Goal: Task Accomplishment & Management: Use online tool/utility

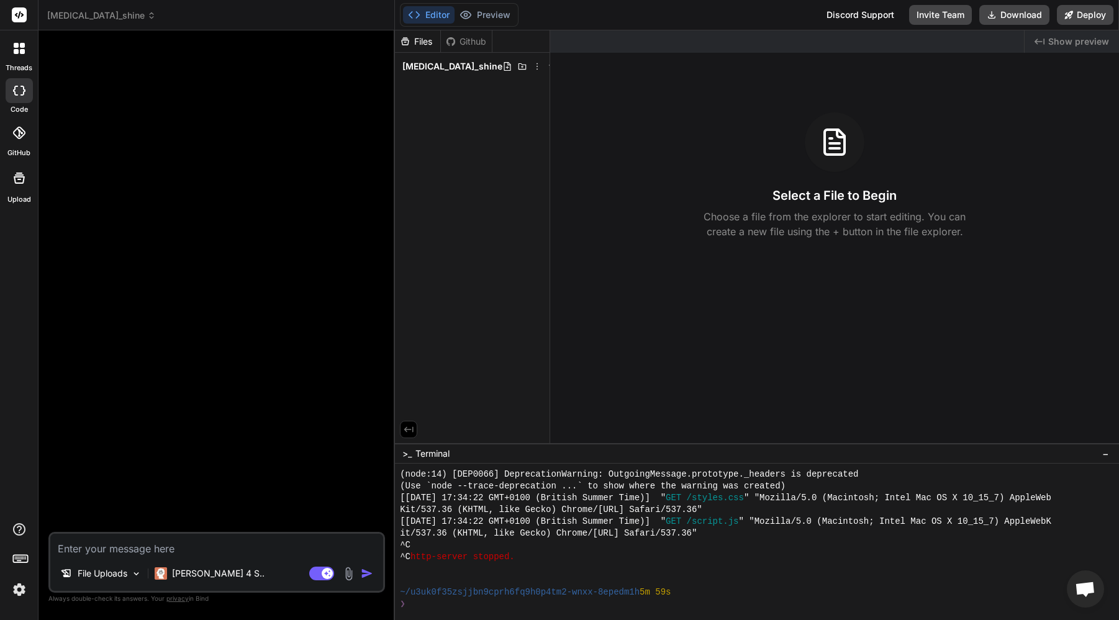
scroll to position [955, 0]
click at [233, 552] on textarea at bounding box center [216, 545] width 333 height 22
click at [147, 17] on icon at bounding box center [151, 15] width 9 height 9
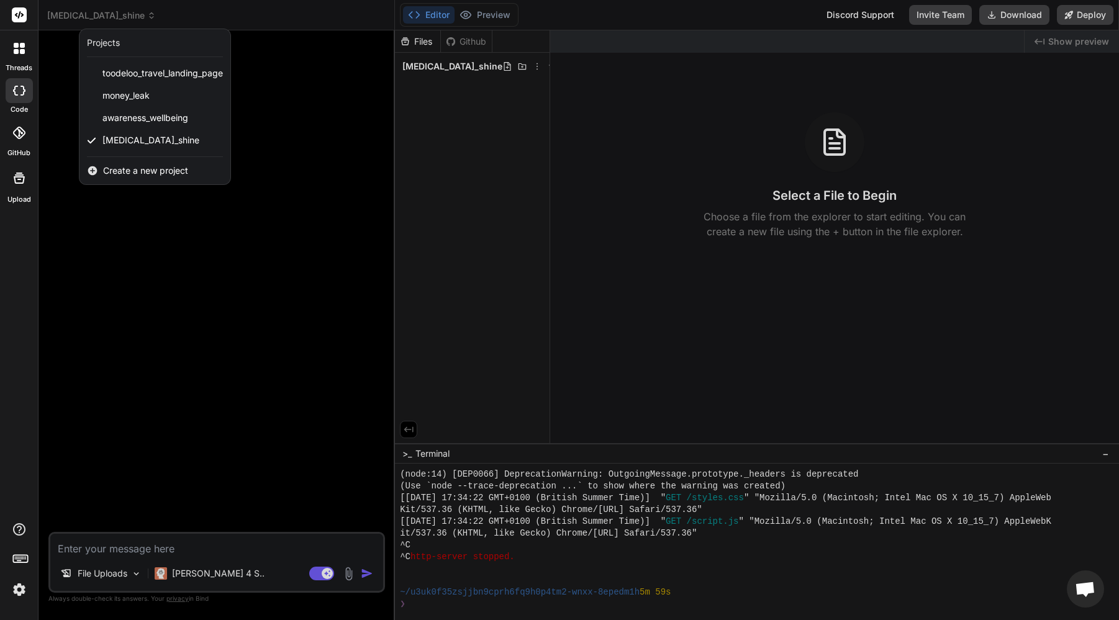
click at [135, 170] on span "Create a new project" at bounding box center [145, 171] width 85 height 12
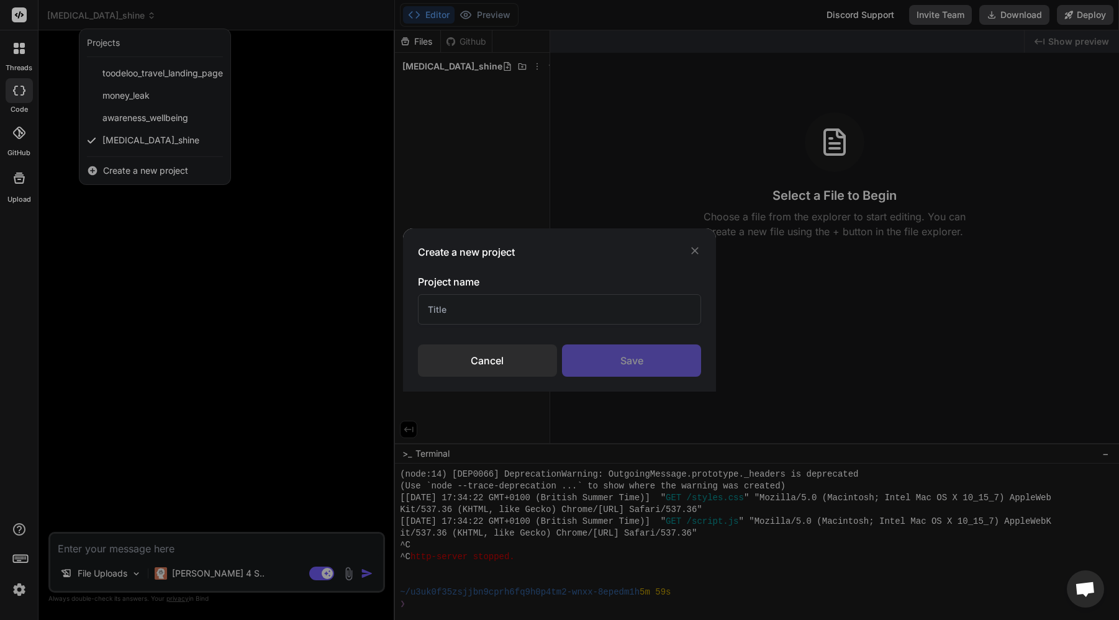
click at [452, 309] on input "text" at bounding box center [560, 309] width 284 height 30
type input "Premier Surface Care"
click at [618, 351] on div "Save" at bounding box center [631, 361] width 139 height 32
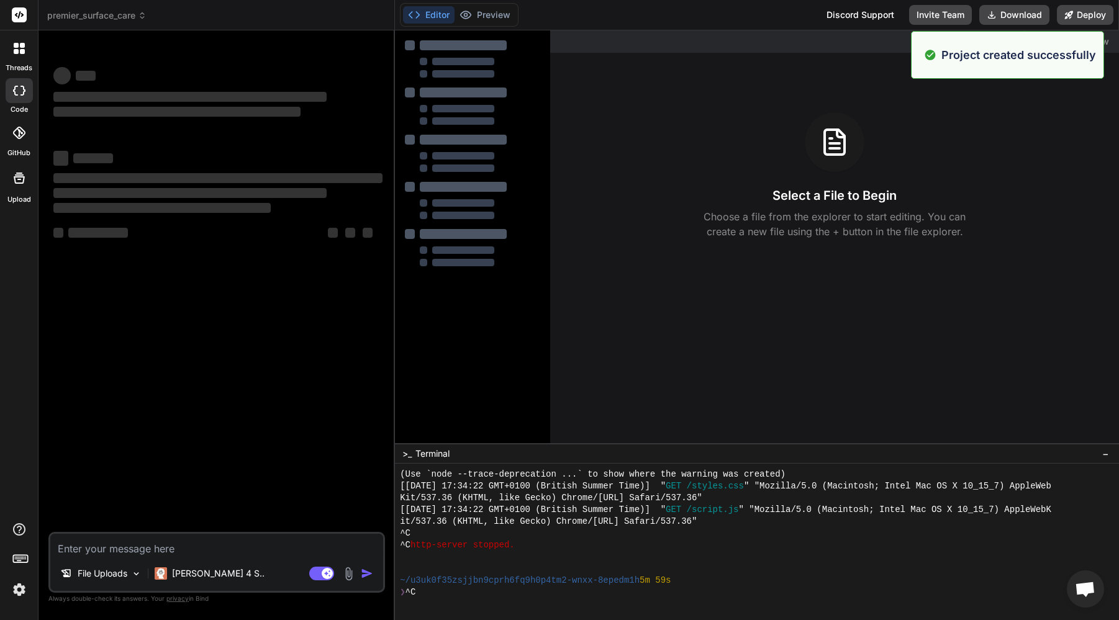
scroll to position [1003, 0]
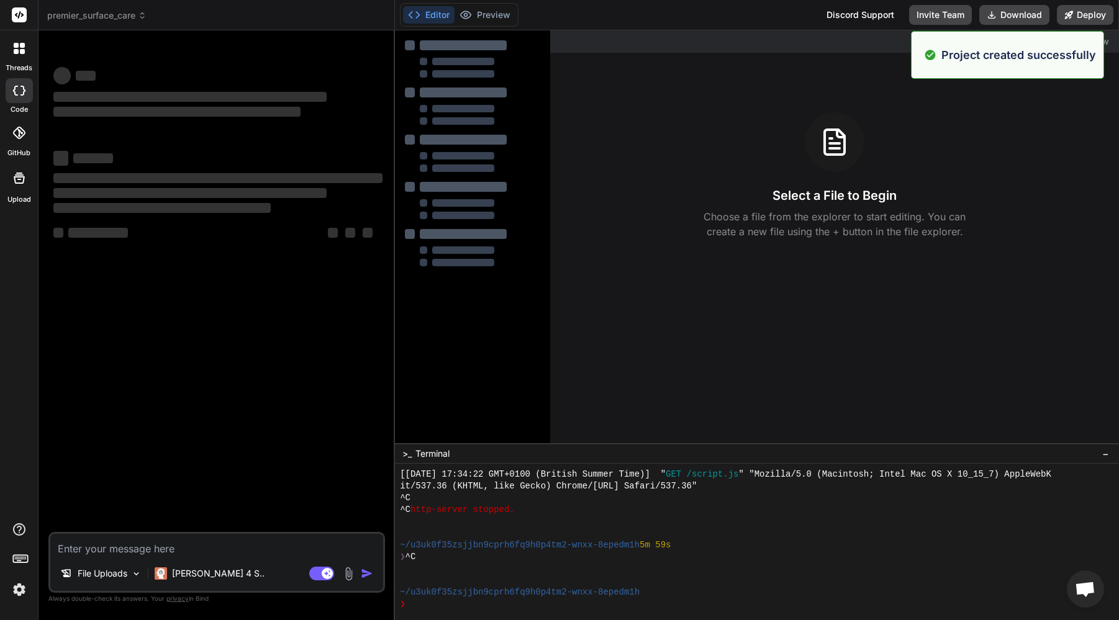
type textarea "x"
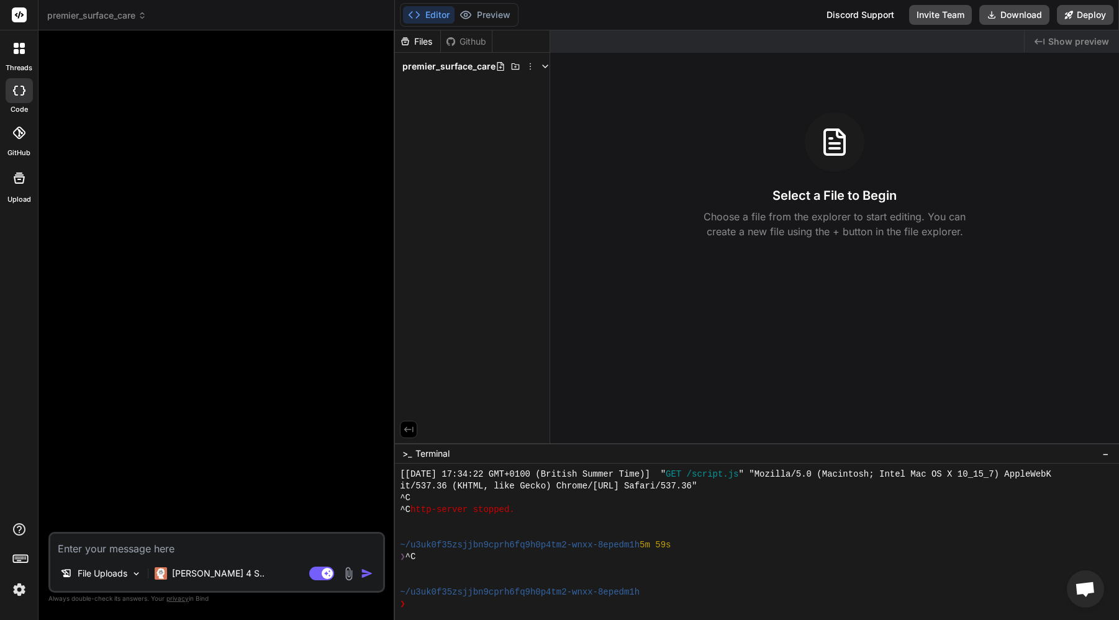
click at [156, 546] on textarea at bounding box center [216, 545] width 333 height 22
type textarea "B"
type textarea "x"
type textarea "Ba"
type textarea "x"
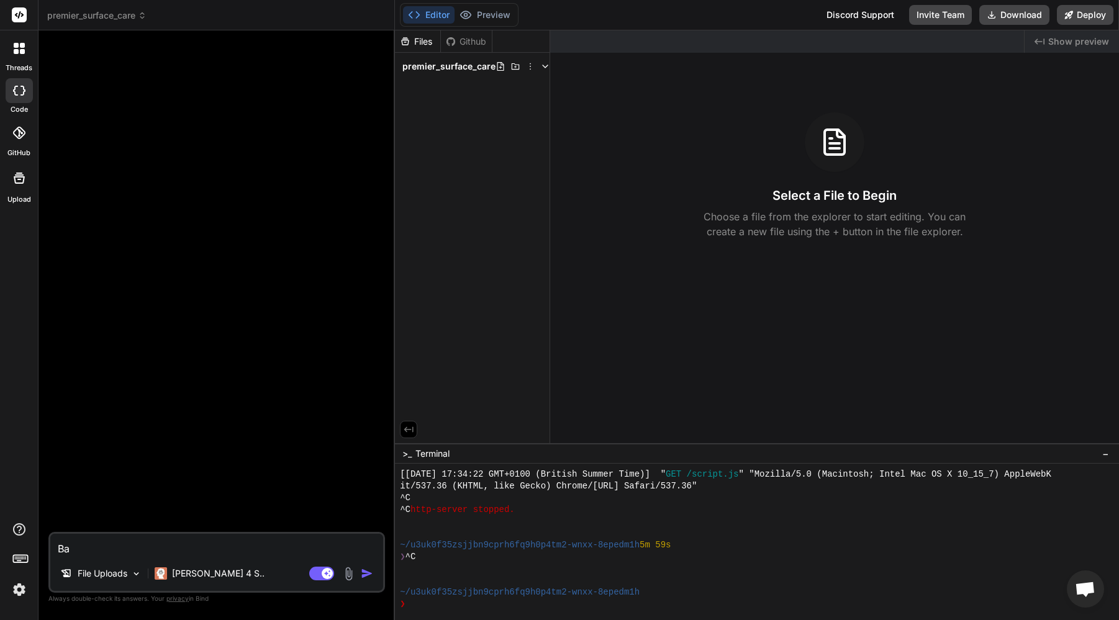
type textarea "Bas"
type textarea "x"
type textarea "Base"
type textarea "x"
type textarea "Based"
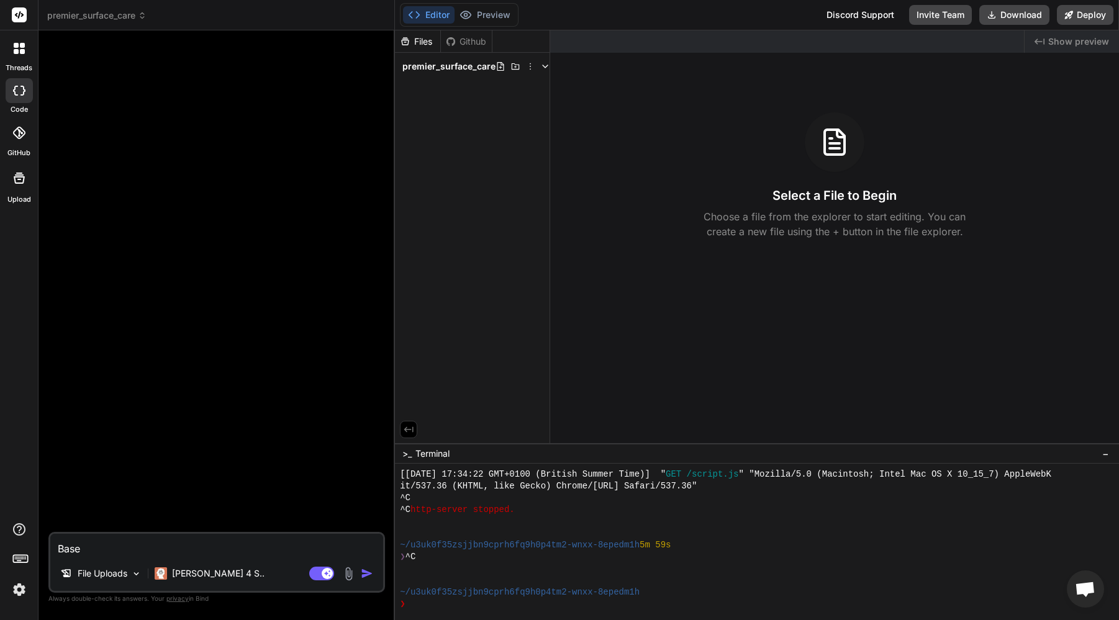
type textarea "x"
type textarea "Based"
type textarea "x"
type textarea "Based o"
type textarea "x"
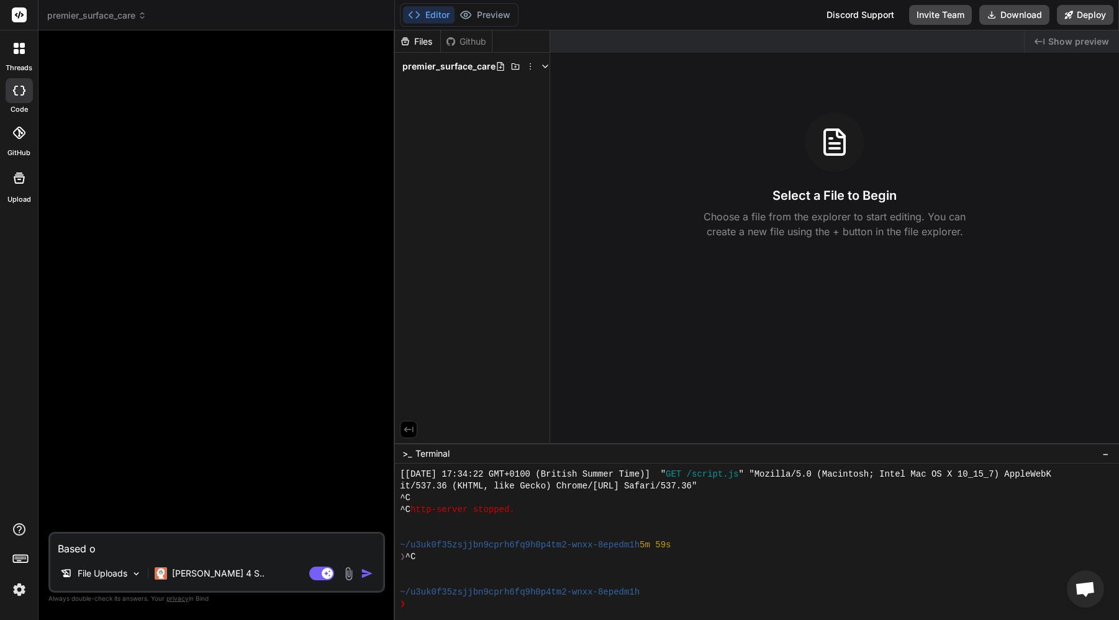
type textarea "Based on"
type textarea "x"
type textarea "Based on"
type textarea "x"
type textarea "Based on"
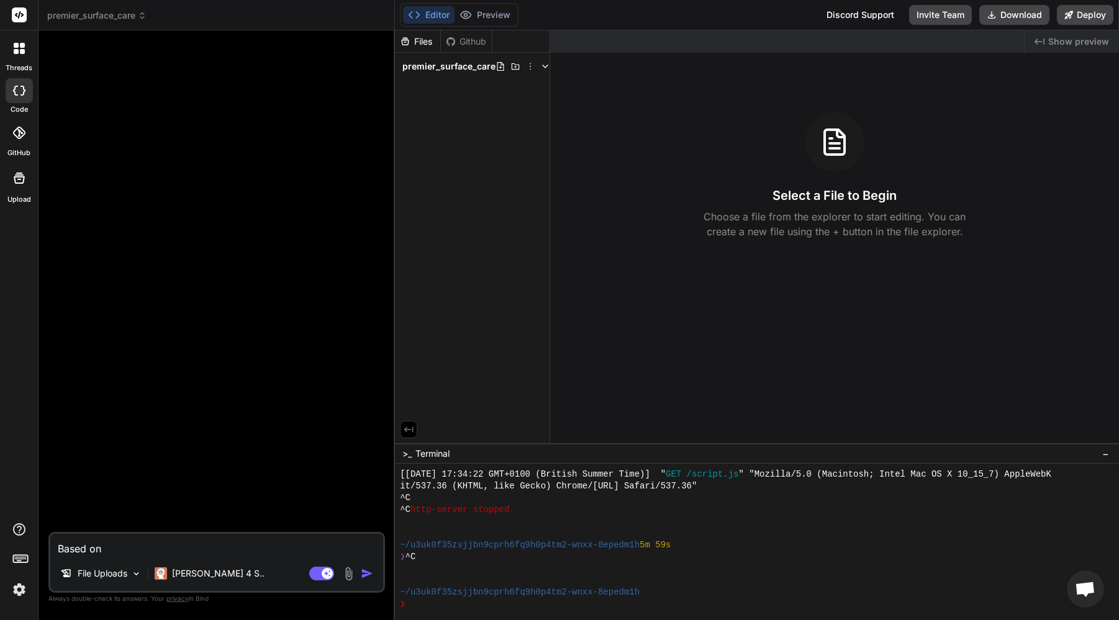
type textarea "x"
type textarea "Based on a"
type textarea "x"
type textarea "Based on a"
type textarea "x"
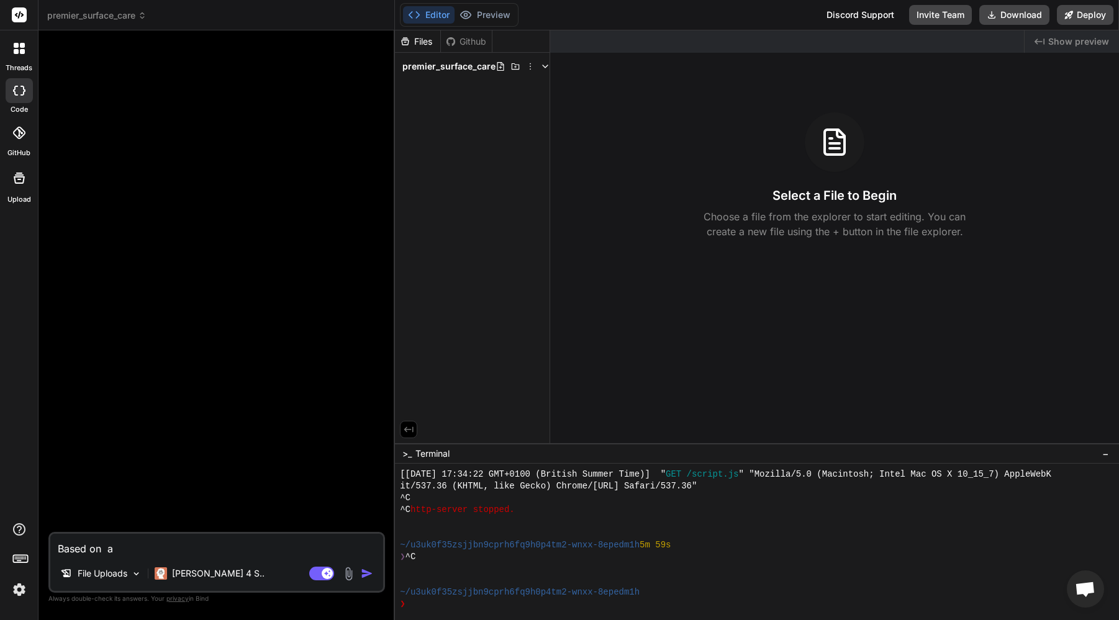
type textarea "Based on a"
type textarea "x"
type textarea "Based on"
type textarea "x"
type textarea "Based on h"
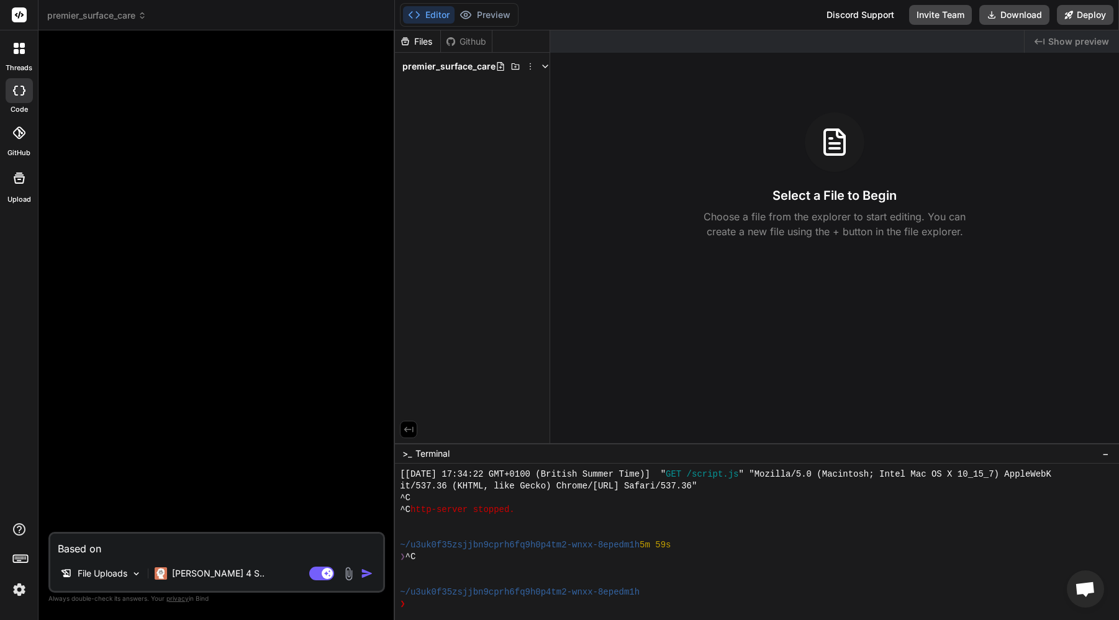
type textarea "x"
type textarea "Based on hu"
type textarea "x"
type textarea "Based on h"
type textarea "x"
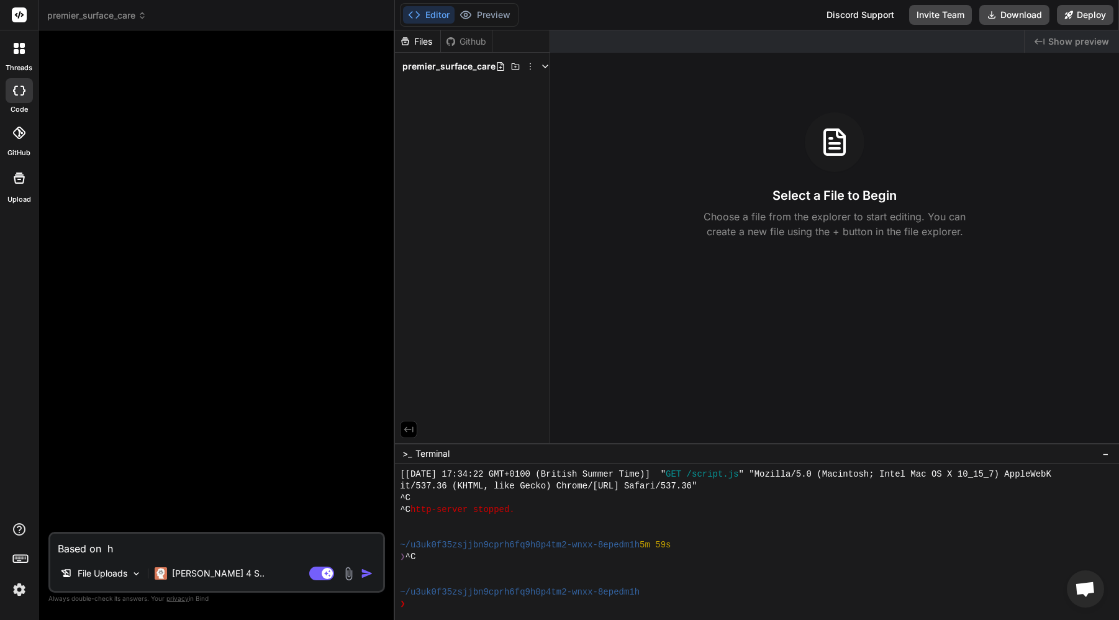
type textarea "Based on hy"
type textarea "x"
type textarea "Based on hyb"
type textarea "x"
type textarea "Based on hybr"
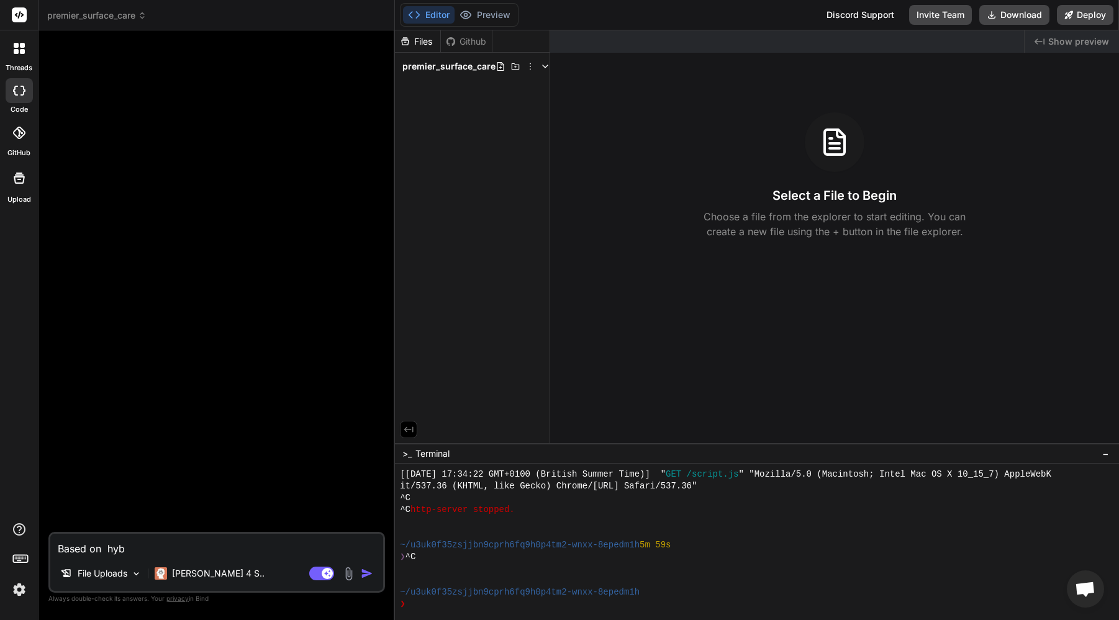
type textarea "x"
type textarea "Based on hybri"
type textarea "x"
type textarea "Based on hybrid"
type textarea "x"
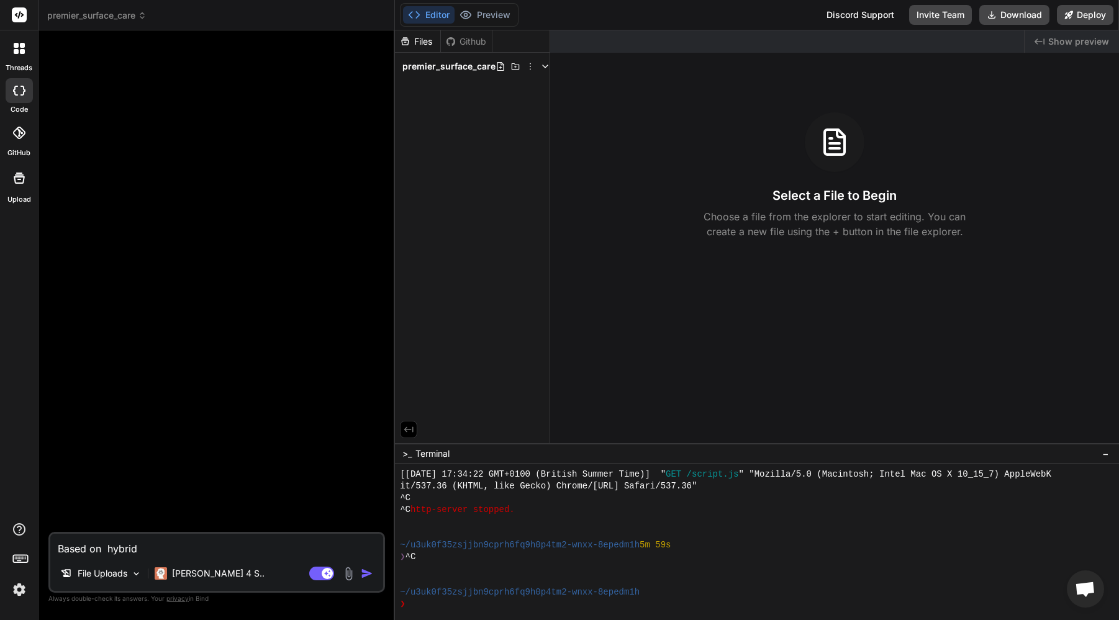
type textarea "Based on hybrid"
type textarea "x"
type textarea "Based on hybrid o"
type textarea "x"
type textarea "Based on hybrid of"
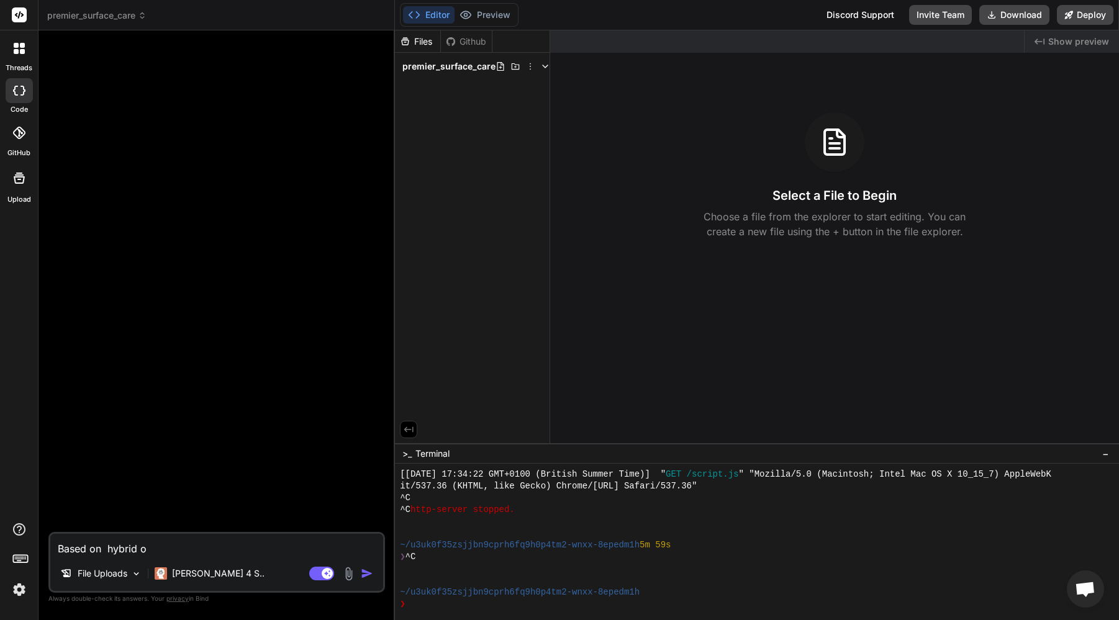
type textarea "x"
type textarea "Based on hybrid of"
type textarea "x"
paste textarea "[URL][DOMAIN_NAME]"
type textarea "Based on hybrid of [URL][DOMAIN_NAME]"
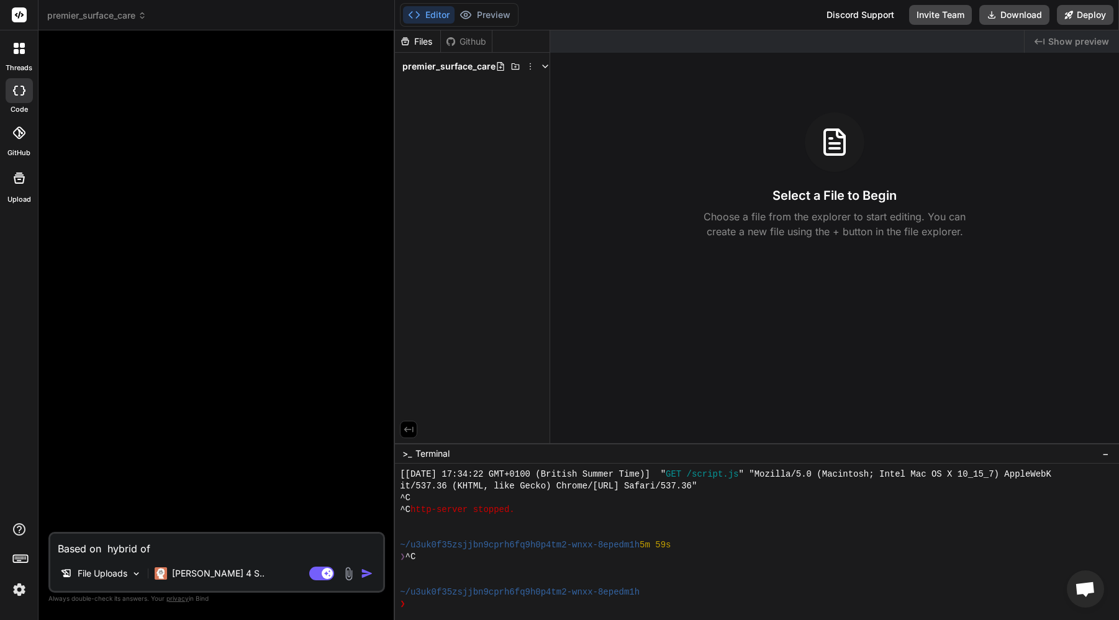
type textarea "x"
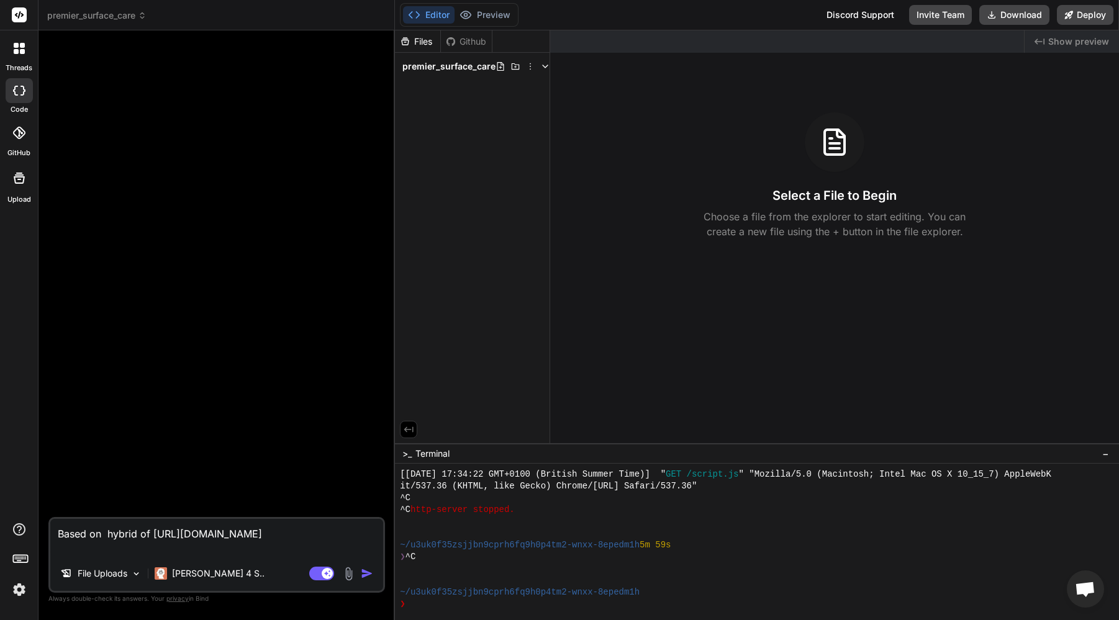
type textarea "Based on hybrid of [URL][DOMAIN_NAME],"
type textarea "x"
drag, startPoint x: 109, startPoint y: 548, endPoint x: 79, endPoint y: 546, distance: 29.9
click at [108, 548] on textarea "Based on hybrid of [URL][DOMAIN_NAME]," at bounding box center [216, 537] width 333 height 37
click at [53, 539] on textarea "Based on hybrid of [URL][DOMAIN_NAME]," at bounding box center [216, 537] width 333 height 37
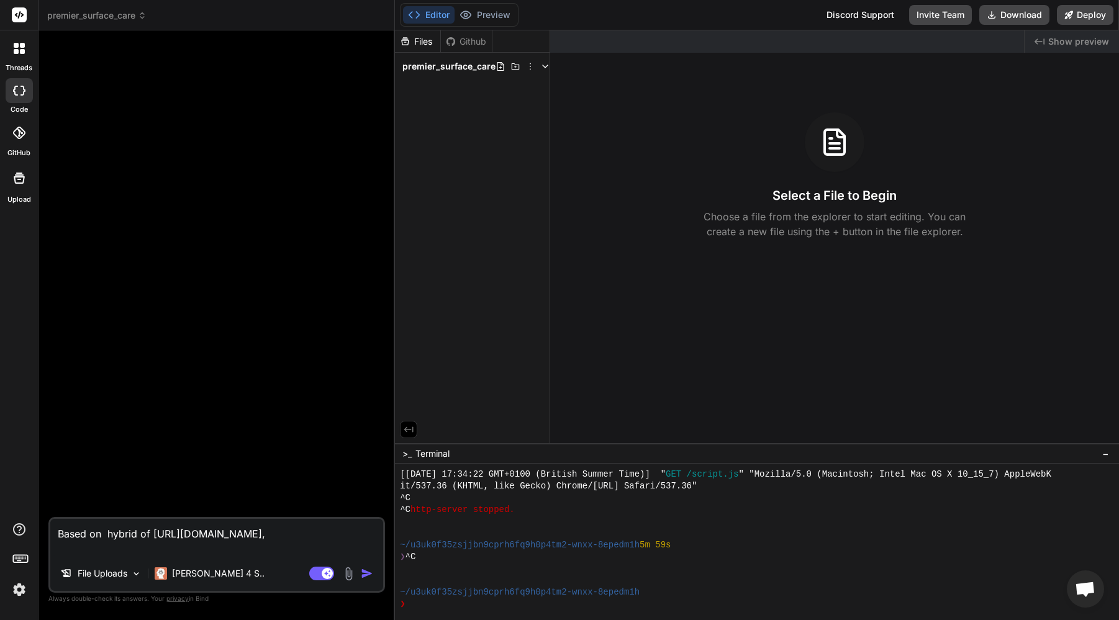
type textarea "LBased on hybrid of [URL][DOMAIN_NAME],"
type textarea "x"
type textarea "LoBased on hybrid of [URL][DOMAIN_NAME],"
type textarea "x"
type textarea "LooBased on hybrid of [URL][DOMAIN_NAME],"
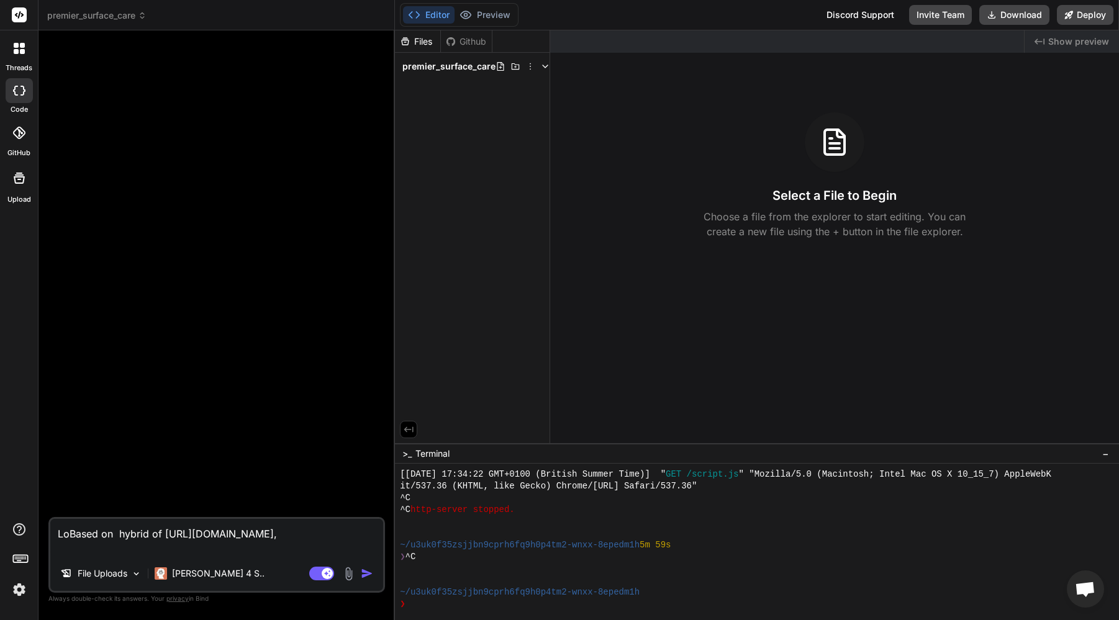
type textarea "x"
type textarea "LookBased on hybrid of [URL][DOMAIN_NAME],"
type textarea "x"
type textarea "LookiBased on hybrid of [URL][DOMAIN_NAME],"
type textarea "x"
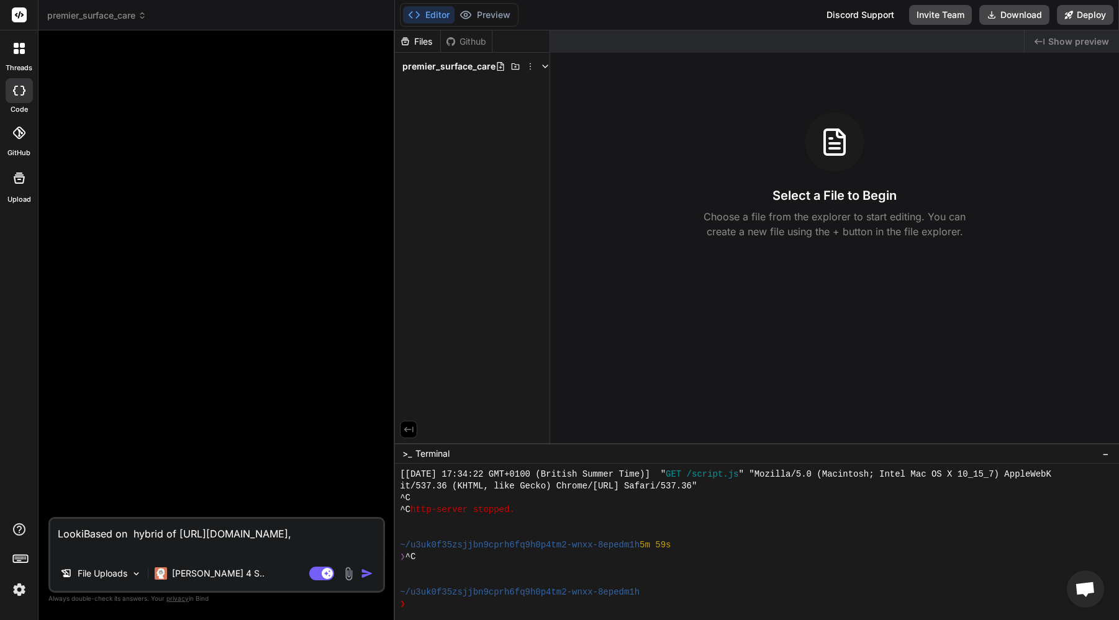
type textarea "LookinBased on hybrid of [URL][DOMAIN_NAME],"
type textarea "x"
type textarea "LookingBased on hybrid of [URL][DOMAIN_NAME],"
type textarea "x"
type textarea "Looking Based on hybrid of [URL][DOMAIN_NAME],"
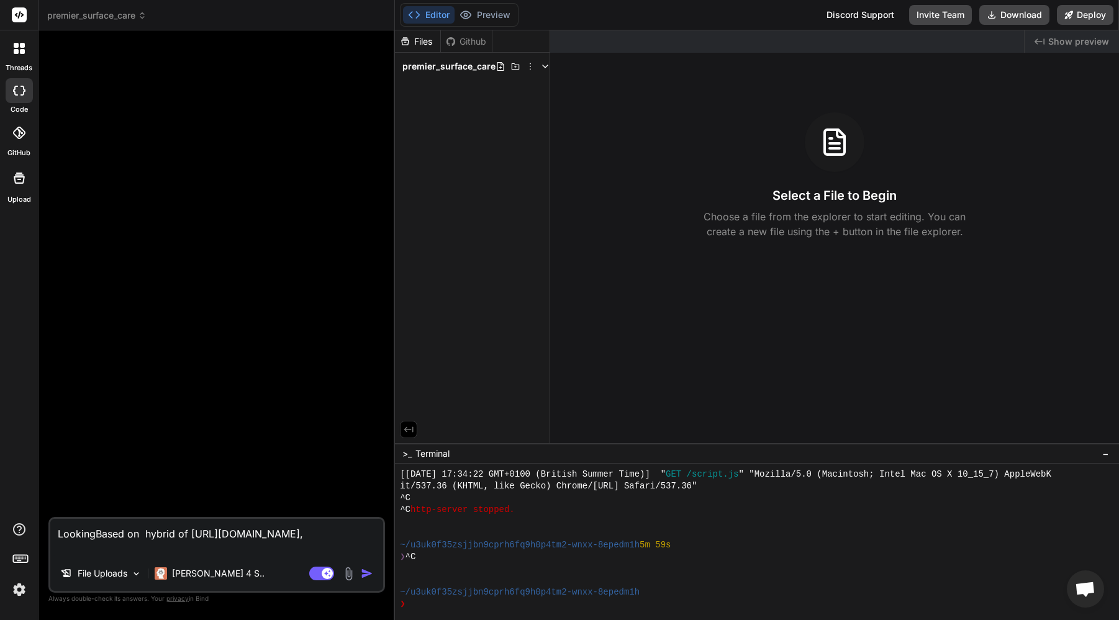
type textarea "x"
type textarea "Looking tBased on hybrid of [URL][DOMAIN_NAME],"
type textarea "x"
type textarea "Looking toBased on hybrid of [URL][DOMAIN_NAME],"
type textarea "x"
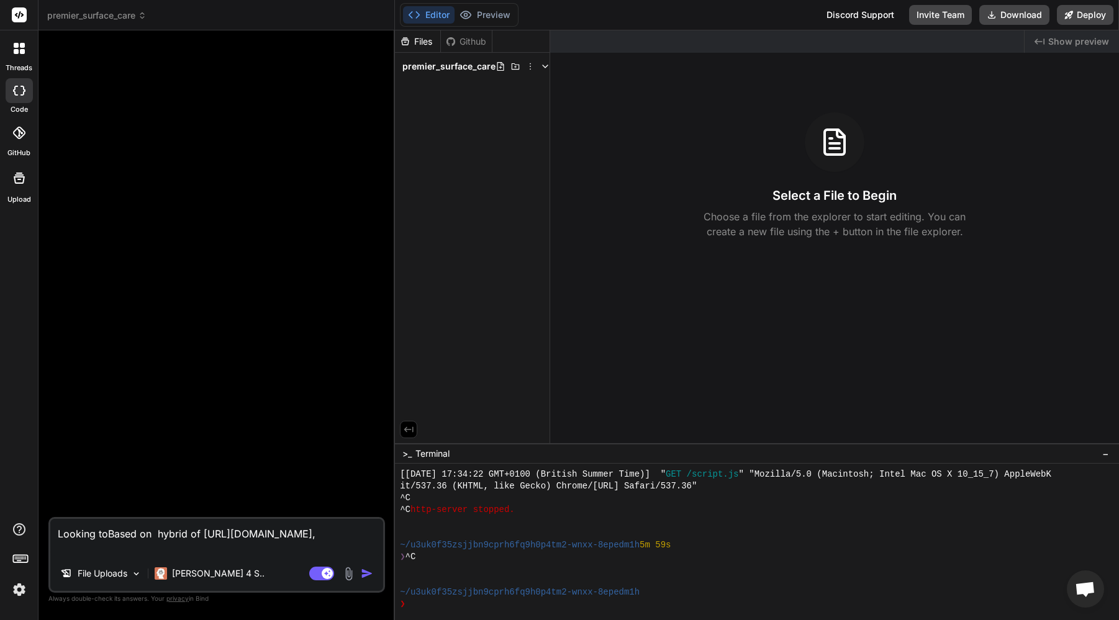
type textarea "Looking to Based on hybrid of [URL][DOMAIN_NAME],"
type textarea "x"
type textarea "Looking to cBased on hybrid of [URL][DOMAIN_NAME],"
type textarea "x"
type textarea "Looking to crBased on hybrid of [URL][DOMAIN_NAME],"
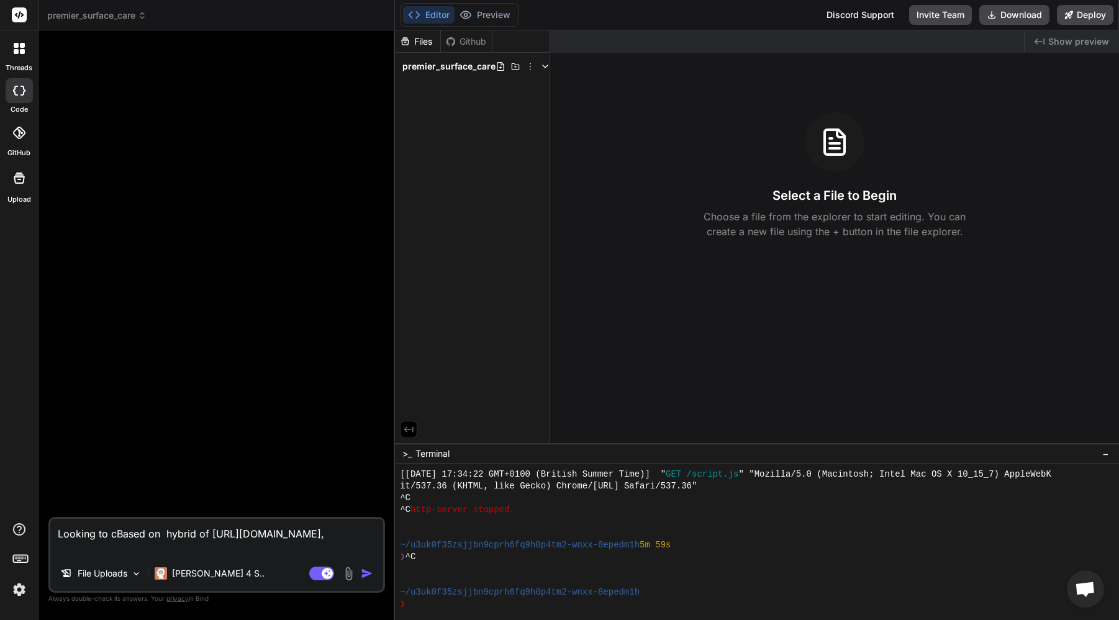
type textarea "x"
type textarea "Looking to creBased on hybrid of [URL][DOMAIN_NAME],"
type textarea "x"
type textarea "Looking to creaBased on hybrid of [URL][DOMAIN_NAME],"
type textarea "x"
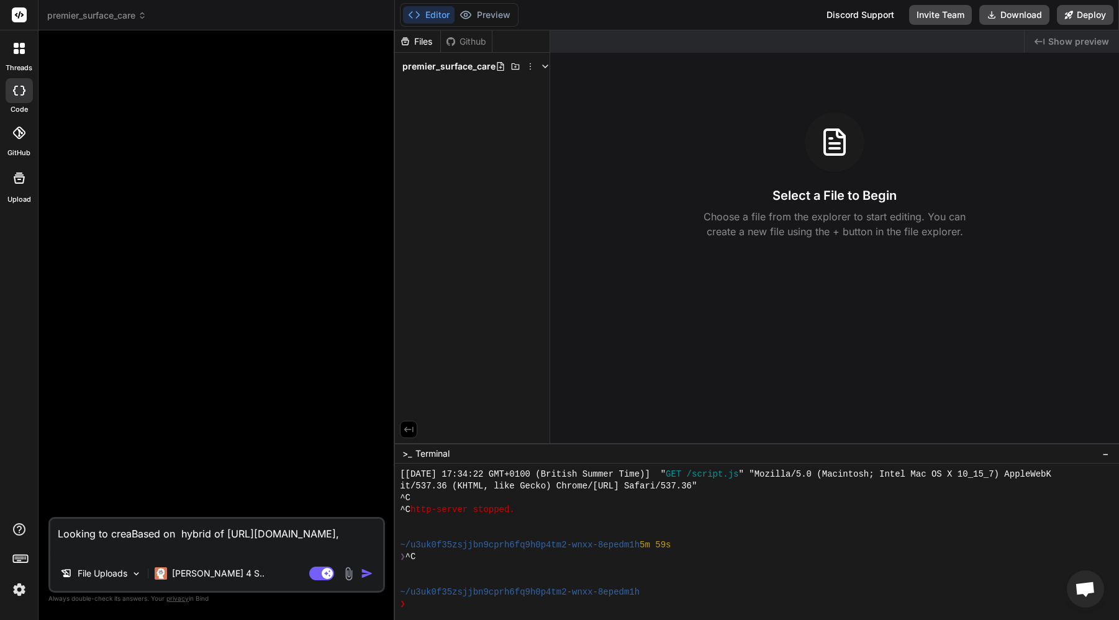
type textarea "Looking to creatBased on hybrid of [URL][DOMAIN_NAME],"
type textarea "x"
type textarea "Looking to creaBased on hybrid of [URL][DOMAIN_NAME],"
type textarea "x"
type textarea "Looking to creBased on hybrid of [URL][DOMAIN_NAME],"
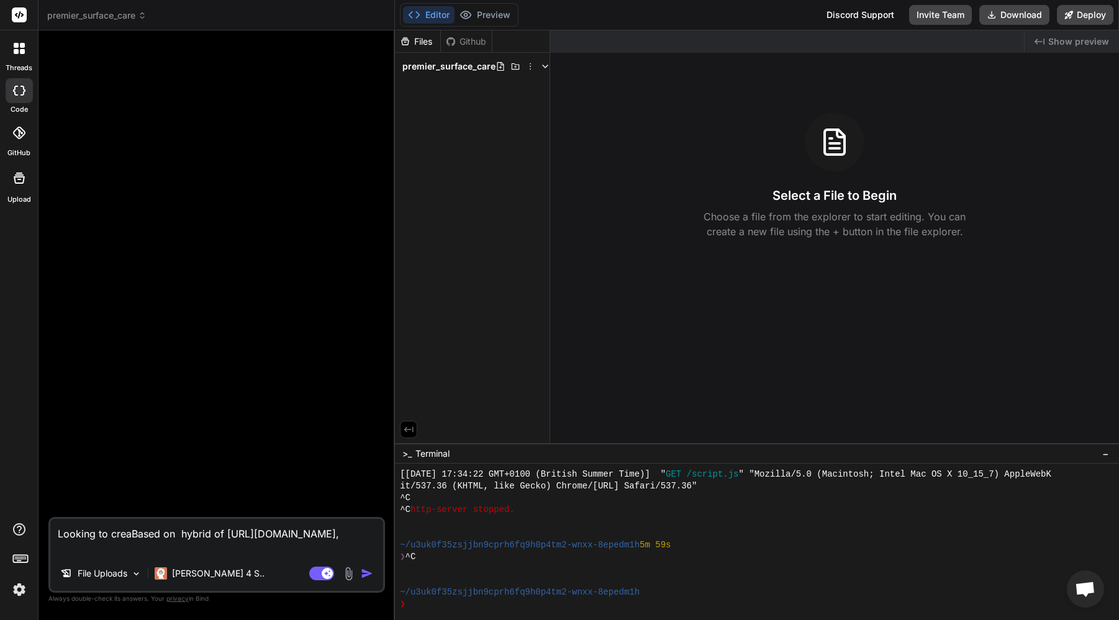
type textarea "x"
type textarea "Looking to crBased on hybrid of [URL][DOMAIN_NAME],"
type textarea "x"
type textarea "Looking to cBased on hybrid of [URL][DOMAIN_NAME],"
type textarea "x"
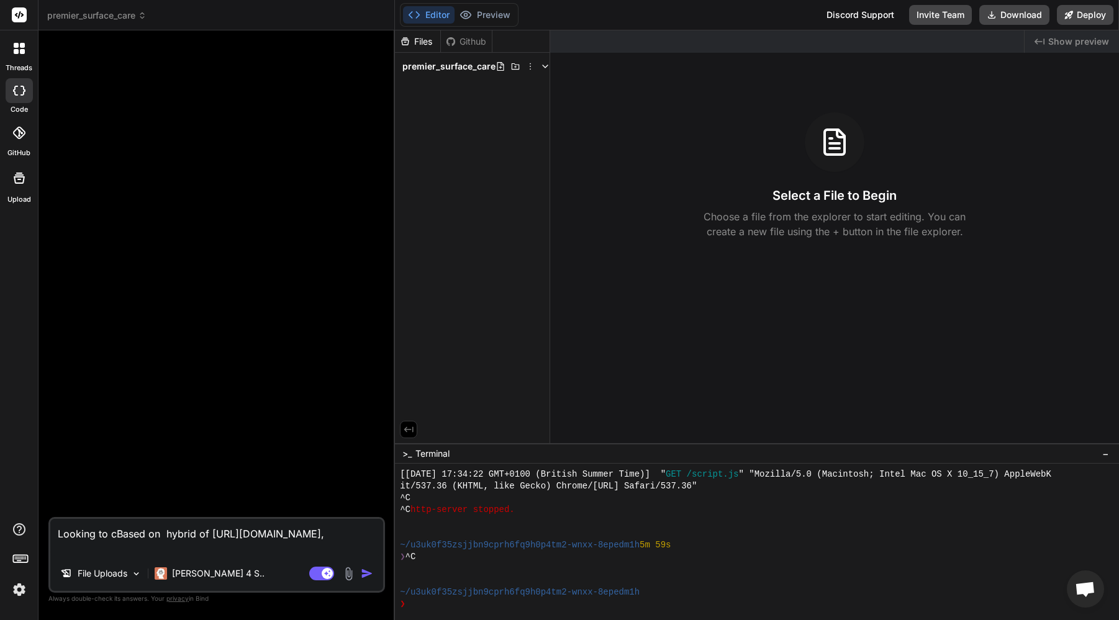
type textarea "Looking to Based on hybrid of [URL][DOMAIN_NAME],"
type textarea "x"
type textarea "Looking to rBased on hybrid of [URL][DOMAIN_NAME],"
type textarea "x"
type textarea "Looking to reBased on hybrid of [URL][DOMAIN_NAME],"
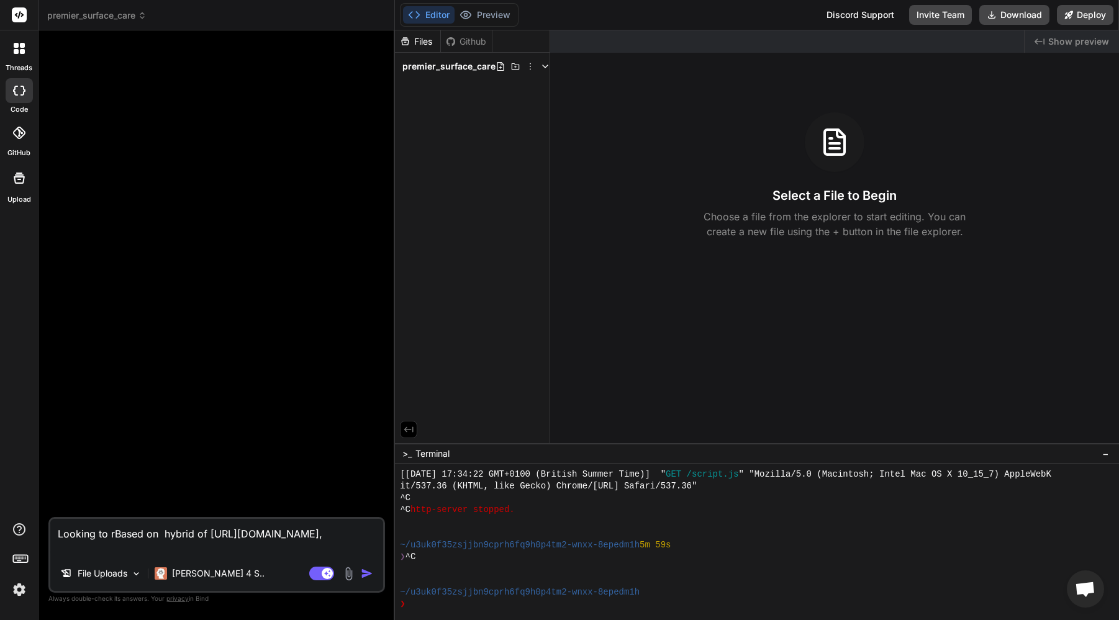
type textarea "x"
type textarea "Looking to redBased on hybrid of [URL][DOMAIN_NAME],"
type textarea "x"
type textarea "Looking to redeBased on hybrid of [URL][DOMAIN_NAME],"
type textarea "x"
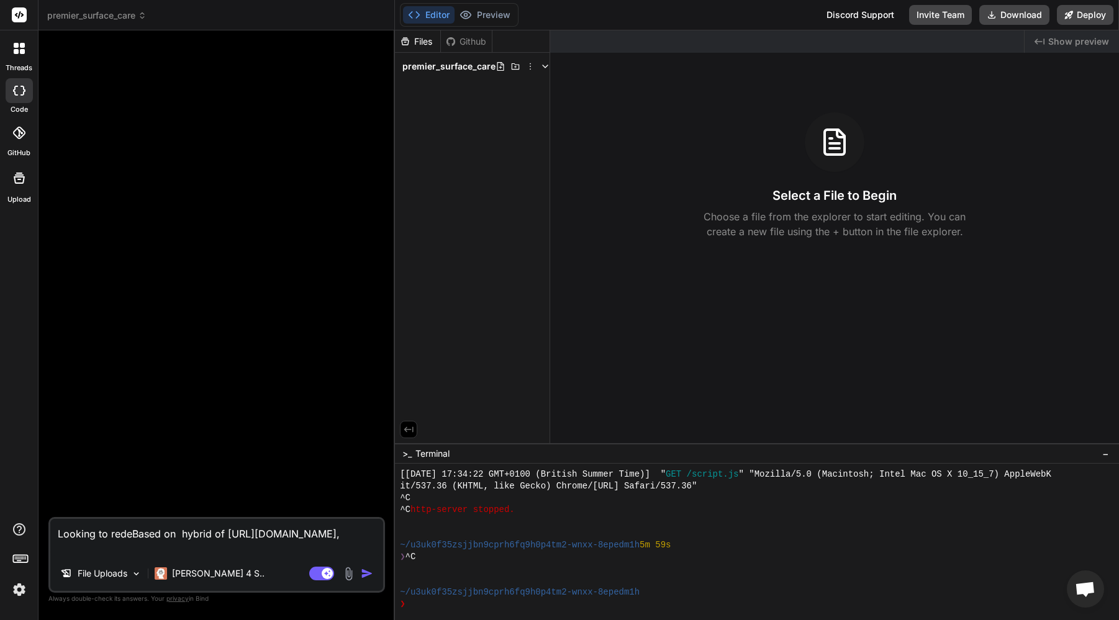
type textarea "Looking to redesBased on hybrid of [URL][DOMAIN_NAME],"
type textarea "x"
type textarea "Looking to redesiBased on hybrid of [URL][DOMAIN_NAME],"
type textarea "x"
type textarea "Looking to redesigBased on hybrid of [URL][DOMAIN_NAME],"
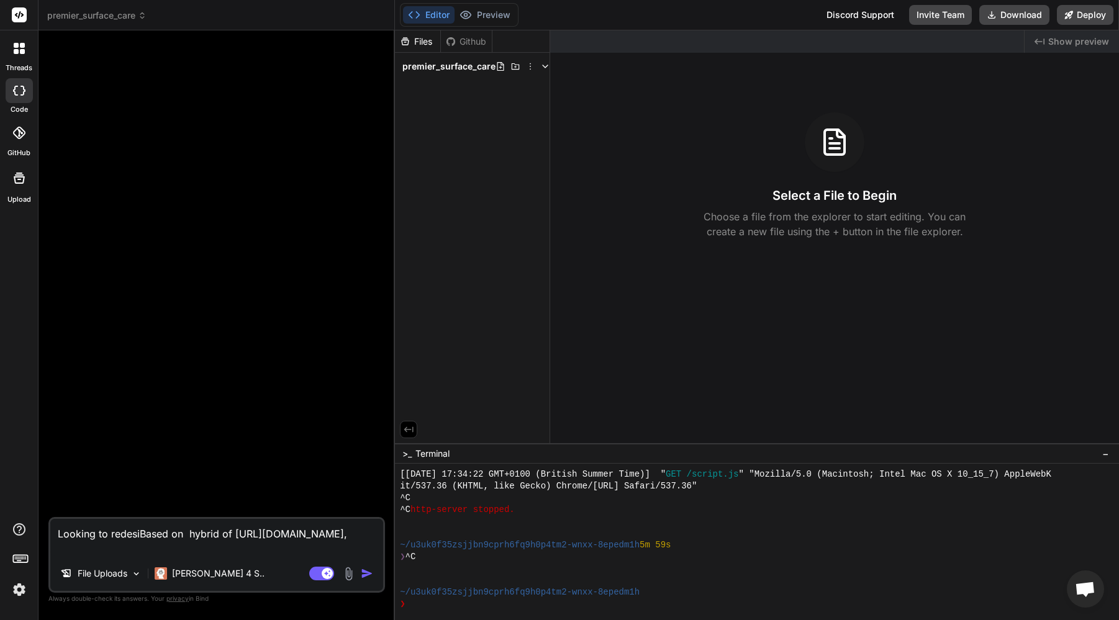
type textarea "x"
type textarea "Looking to redesignBased on hybrid of [URL][DOMAIN_NAME],"
type textarea "x"
type textarea "Looking to redesign Based on hybrid of [URL][DOMAIN_NAME],"
type textarea "x"
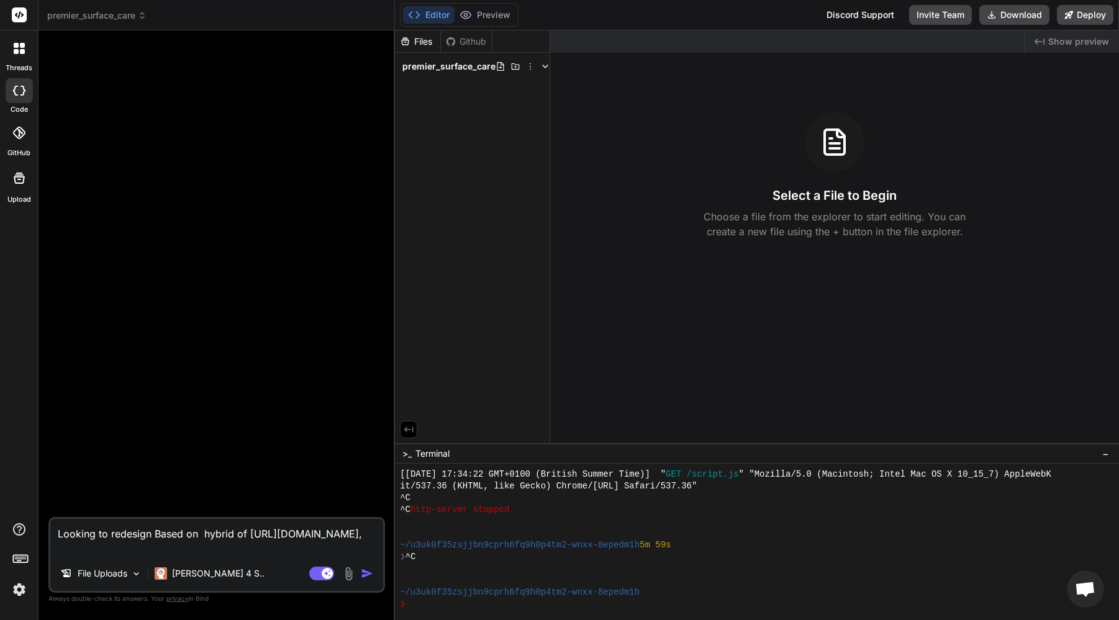
type textarea "Looking to redesign wBased on hybrid of [URL][DOMAIN_NAME],"
type textarea "x"
type textarea "Looking to redesign weBased on hybrid of [URL][DOMAIN_NAME],"
type textarea "x"
type textarea "Looking to redesign webBased on hybrid of [URL][DOMAIN_NAME],"
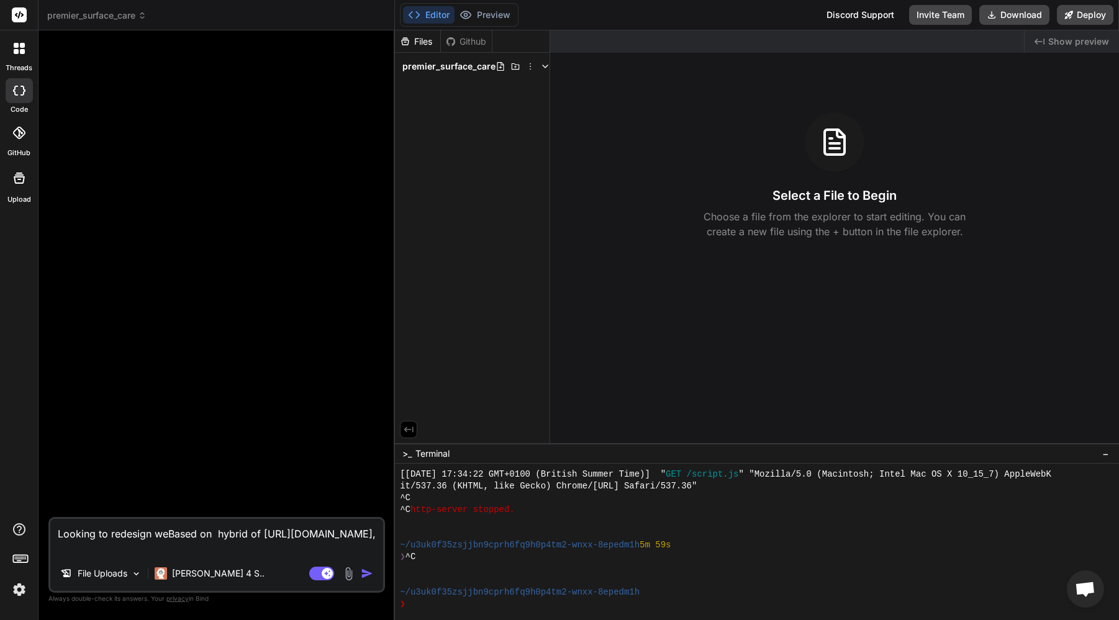
type textarea "x"
type textarea "Looking to redesign websBased on hybrid of [URL][DOMAIN_NAME],"
type textarea "x"
type textarea "Looking to redesign websiBased on hybrid of [URL][DOMAIN_NAME],"
type textarea "x"
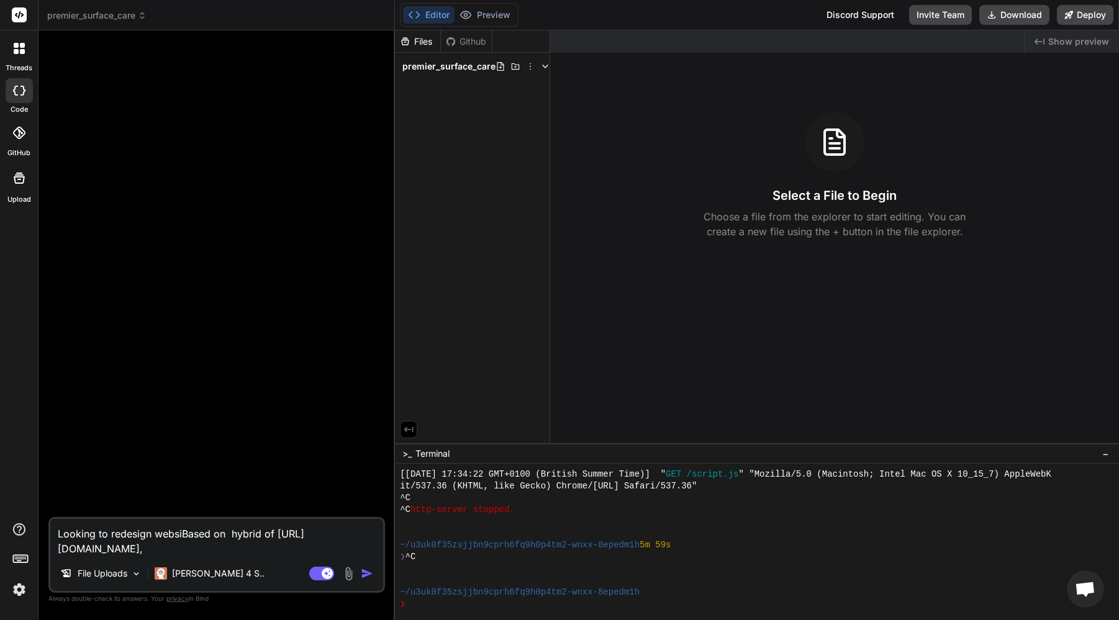
type textarea "Looking to redesign websitBased on hybrid of [URL][DOMAIN_NAME],"
type textarea "x"
type textarea "Looking to redesign websiteBased on hybrid of [URL][DOMAIN_NAME],"
type textarea "x"
type textarea "Looking to redesign website Based on hybrid of [URL][DOMAIN_NAME],"
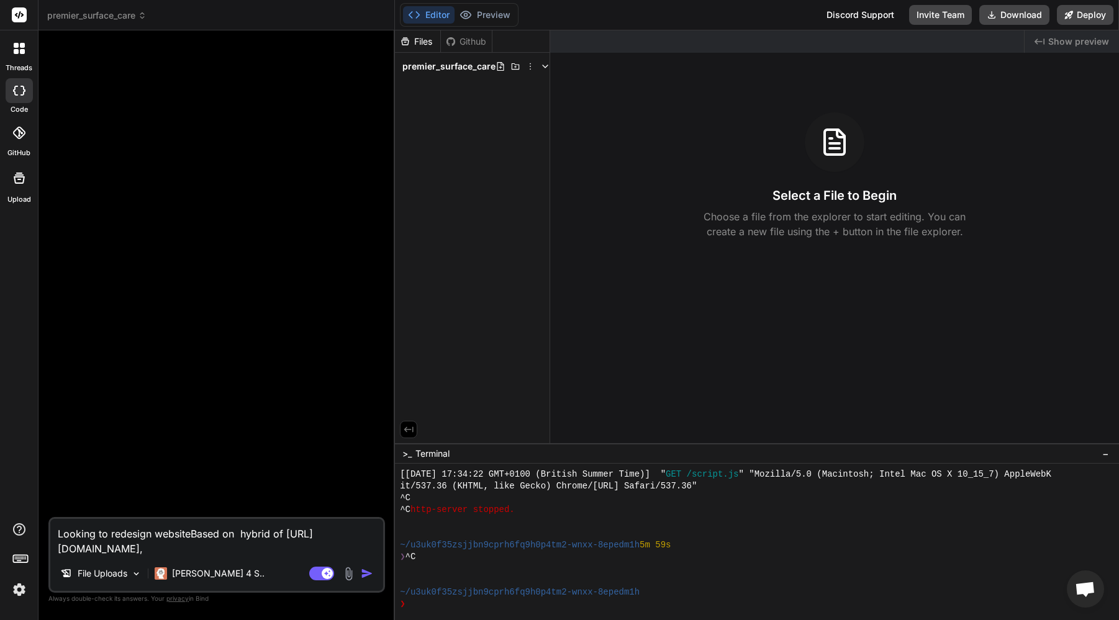
type textarea "x"
type textarea "Looking to redesign website fBased on hybrid of [URL][DOMAIN_NAME],"
type textarea "x"
type textarea "Looking to redesign website foBased on hybrid of [URL][DOMAIN_NAME],"
type textarea "x"
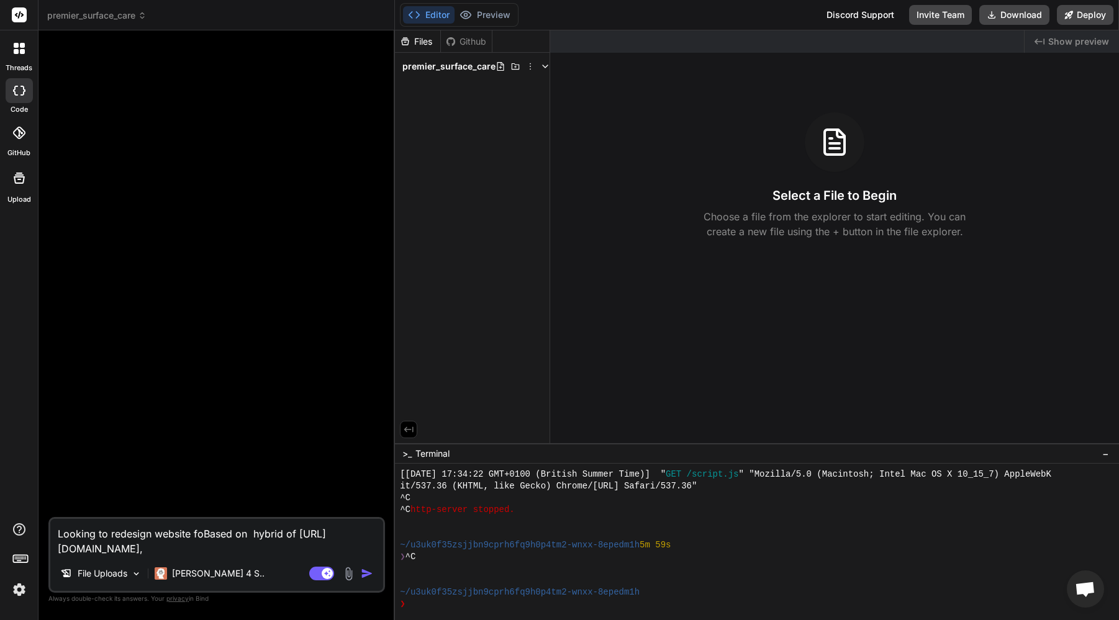
type textarea "Looking to redesign website forBased on hybrid of [URL][DOMAIN_NAME],"
type textarea "x"
type textarea "Looking to redesign website for Based on hybrid of [URL][DOMAIN_NAME],"
type textarea "x"
type textarea "Looking to redesign website for PBased on hybrid of [URL][DOMAIN_NAME],"
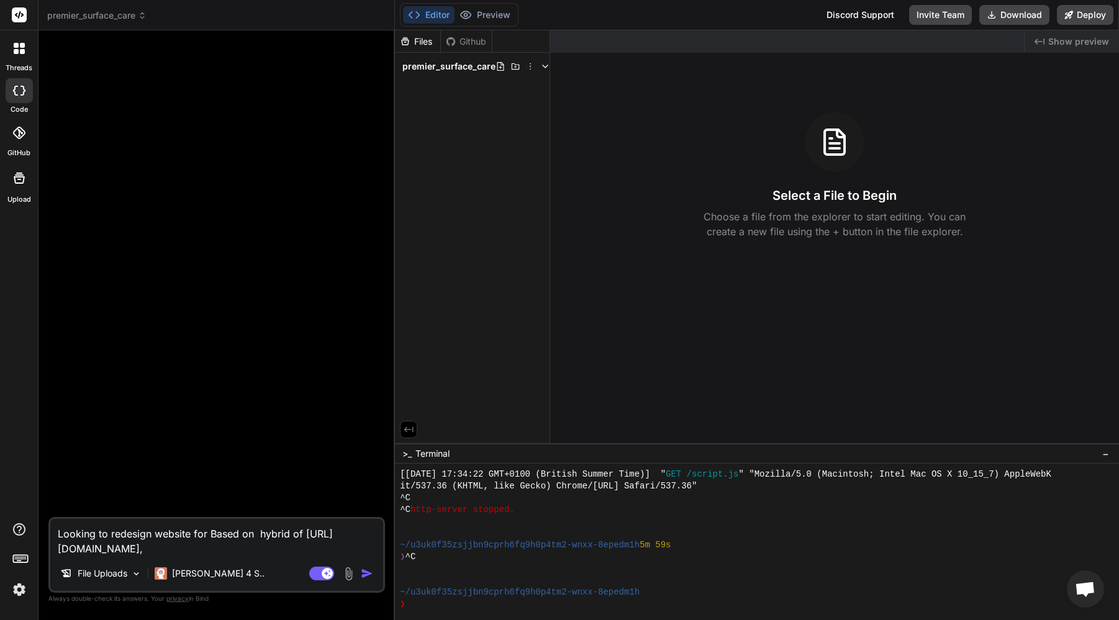
type textarea "x"
type textarea "Looking to redesign website for PrBased on hybrid of [URL][DOMAIN_NAME],"
type textarea "x"
type textarea "Looking to redesign website for PreBased on hybrid of [URL][DOMAIN_NAME],"
type textarea "x"
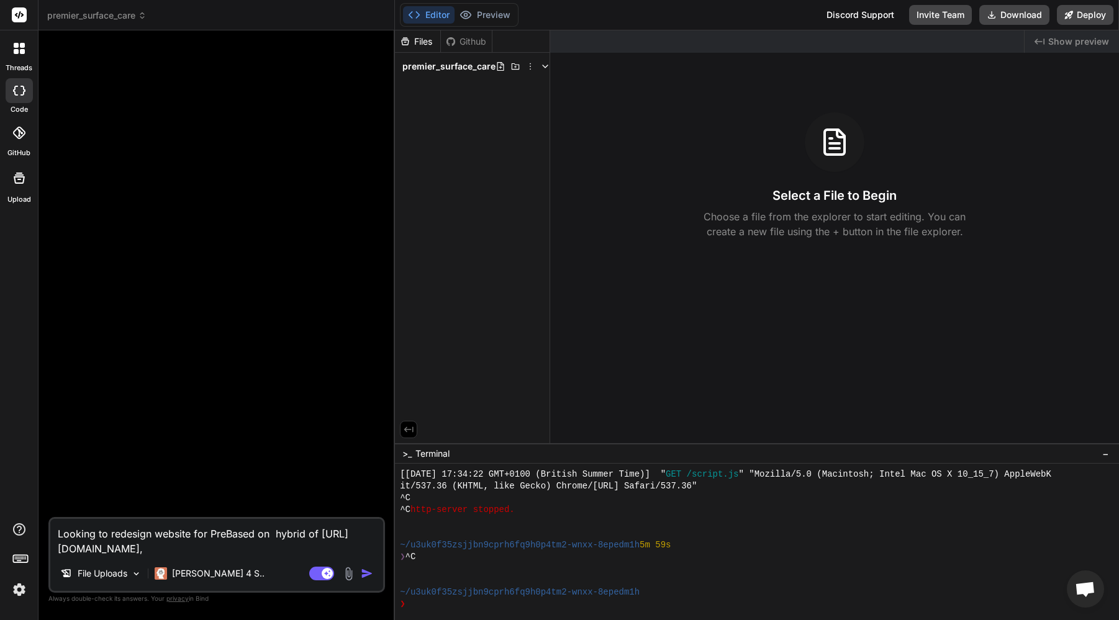
type textarea "Looking to redesign website for PremBased on hybrid of [URL][DOMAIN_NAME],"
type textarea "x"
type textarea "Looking to redesign website for PremiBased on hybrid of [URL][DOMAIN_NAME],"
type textarea "x"
type textarea "Looking to redesign website for PremieBased on hybrid of [URL][DOMAIN_NAME],"
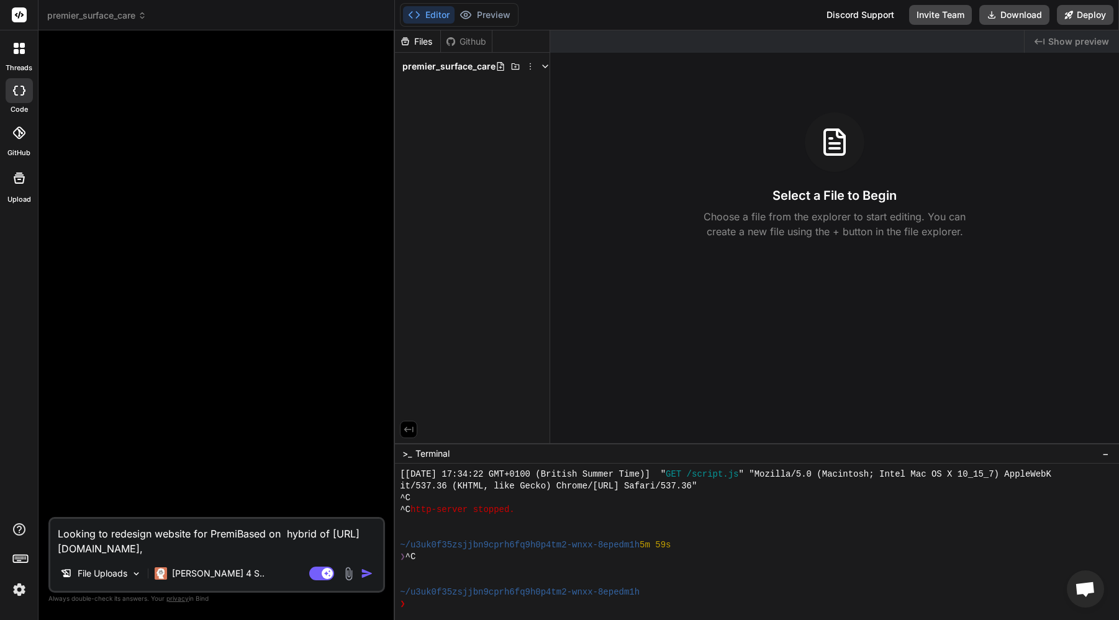
type textarea "x"
type textarea "Looking to redesign website for PremierBased on hybrid of [URL][DOMAIN_NAME],"
type textarea "x"
type textarea "Looking to redesign website for Premier Based on hybrid of [URL][DOMAIN_NAME],"
type textarea "x"
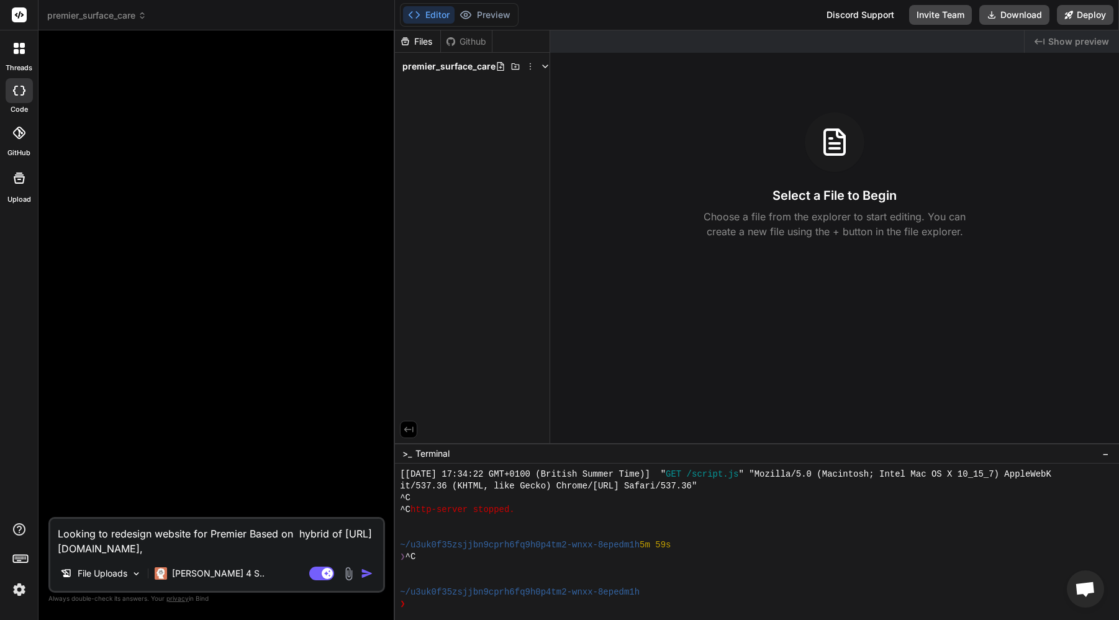
type textarea "Looking to redesign website for Premier SBased on hybrid of [URL][DOMAIN_NAME],"
type textarea "x"
type textarea "Looking to redesign website for Premier SuBased on hybrid of [URL][DOMAIN_NAME],"
type textarea "x"
type textarea "Looking to redesign website for Premier SurBased on hybrid of [URL][DOMAIN_NAME…"
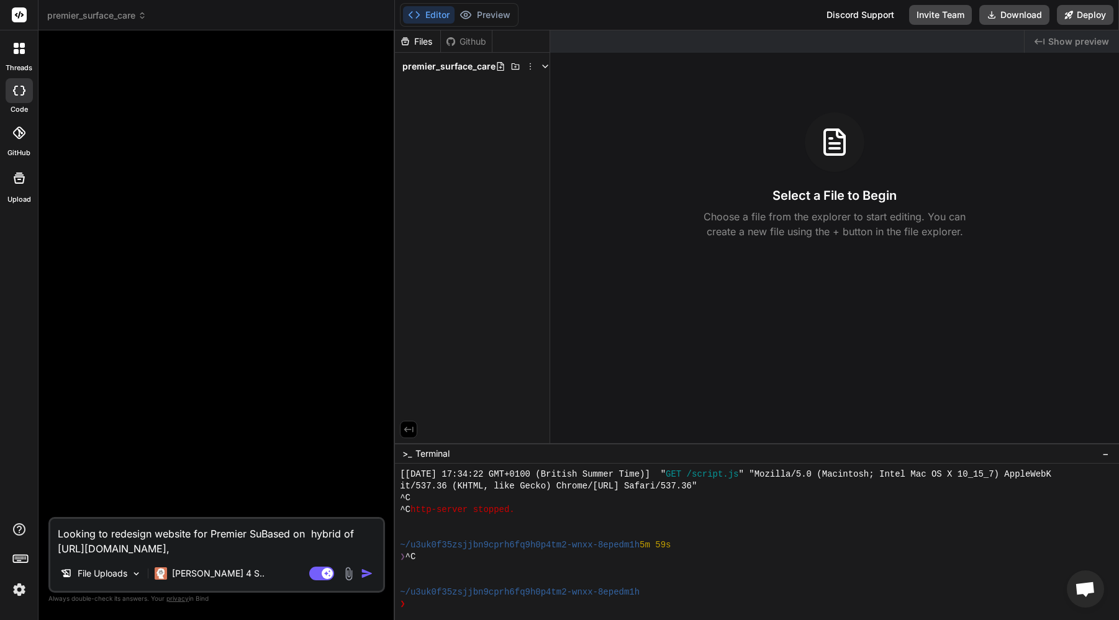
type textarea "x"
type textarea "Looking to redesign website for Premier SurfBased on hybrid of [URL][DOMAIN_NAM…"
type textarea "x"
type textarea "Looking to redesign website for Premier SurfaBased on hybrid of [URL][DOMAIN_NA…"
type textarea "x"
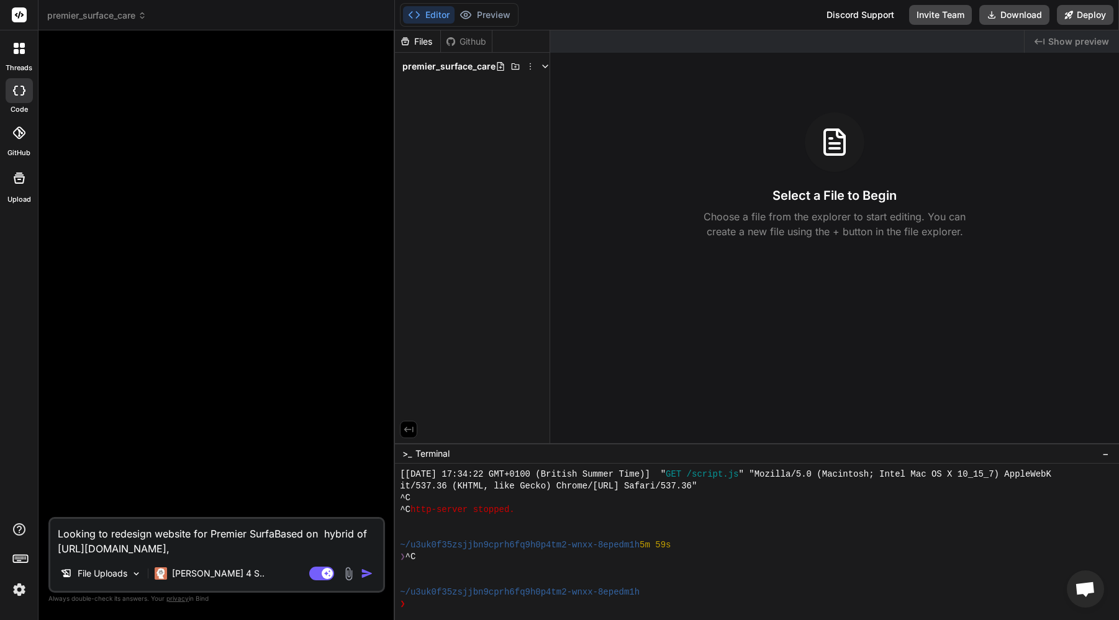
type textarea "Looking to redesign website for Premier SurfacBased on hybrid of [URL][DOMAIN_N…"
type textarea "x"
type textarea "Looking to redesign website for Premier SurfaceBased on hybrid of [URL][DOMAIN_…"
type textarea "x"
type textarea "Looking to redesign website for Premier Surface Based on hybrid of [URL][DOMAIN…"
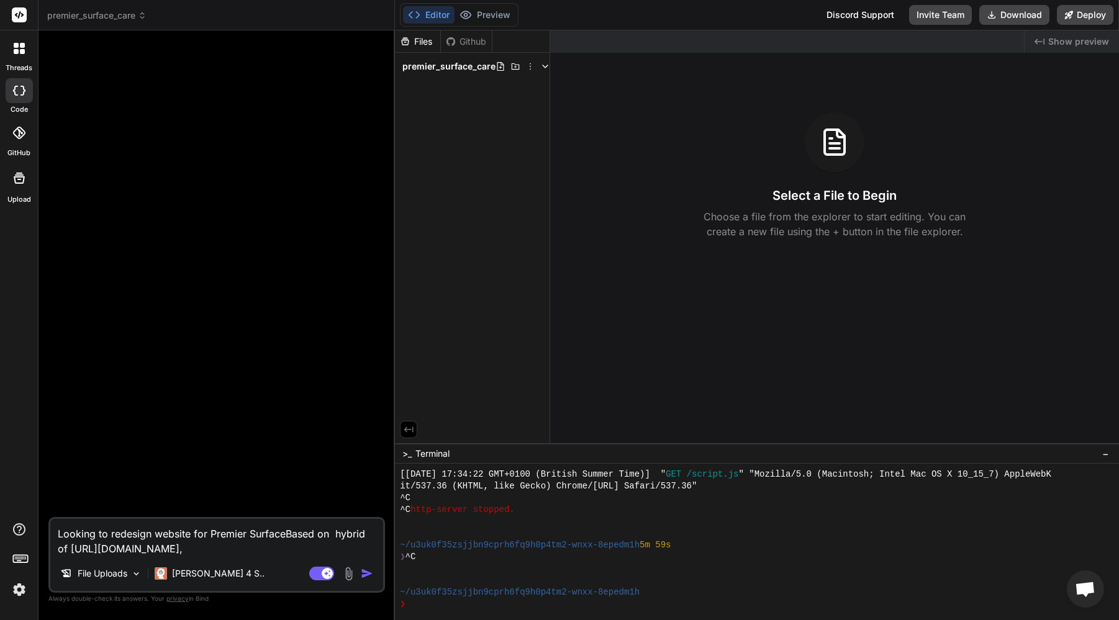
type textarea "x"
type textarea "Looking to redesign website for Premier Surface CBased on hybrid of [URL][DOMAI…"
type textarea "x"
type textarea "Looking to redesign website for Premier Surface CaBased on hybrid of [URL][DOMA…"
type textarea "x"
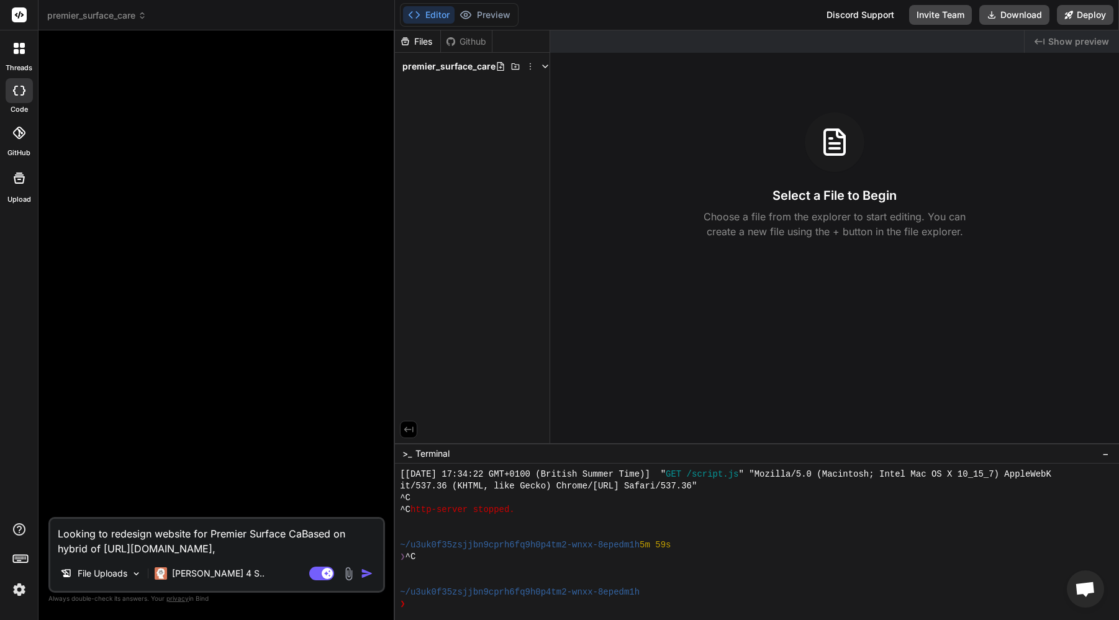
type textarea "Looking to redesign website for Premier Surface CarBased on hybrid of [URL][DOM…"
type textarea "x"
type textarea "Looking to redesign website for Premier Surface CareBased on hybrid of [URL][DO…"
type textarea "x"
type textarea "Looking to redesign website for Premier Surface Care.Based on hybrid of [URL][D…"
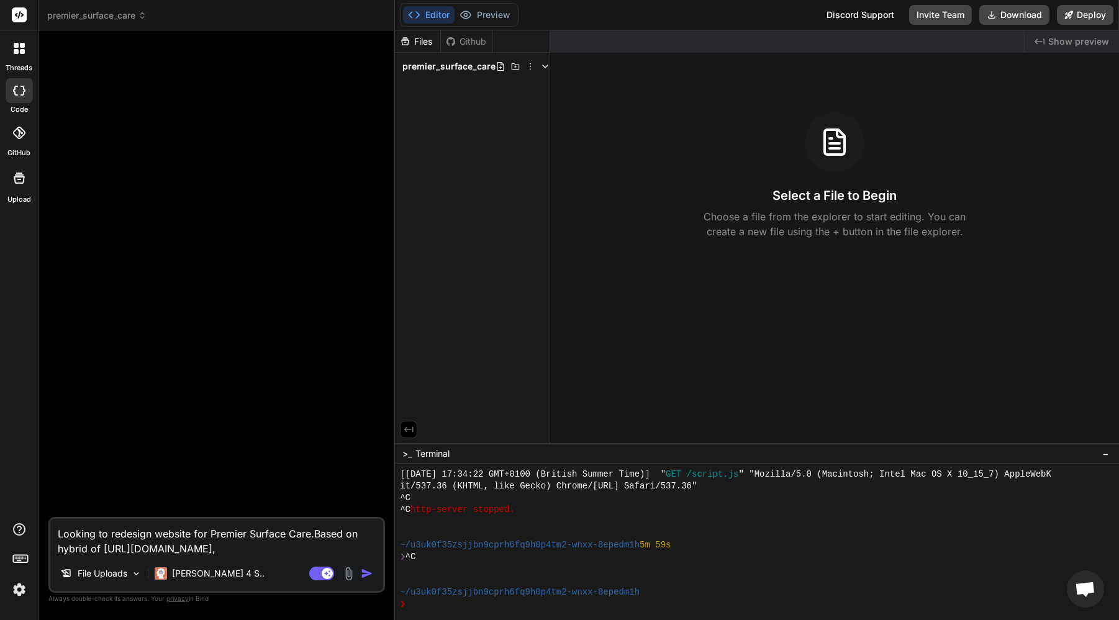
type textarea "x"
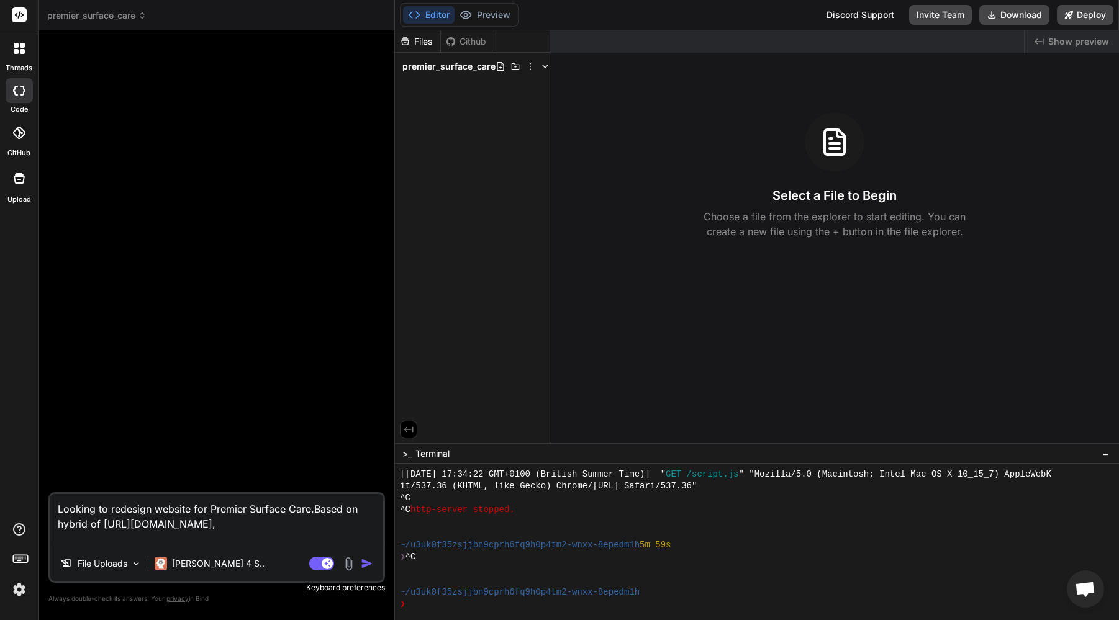
type textarea "Looking to redesign website for Premier Surface Care. Based on hybrid of [URL][…"
type textarea "x"
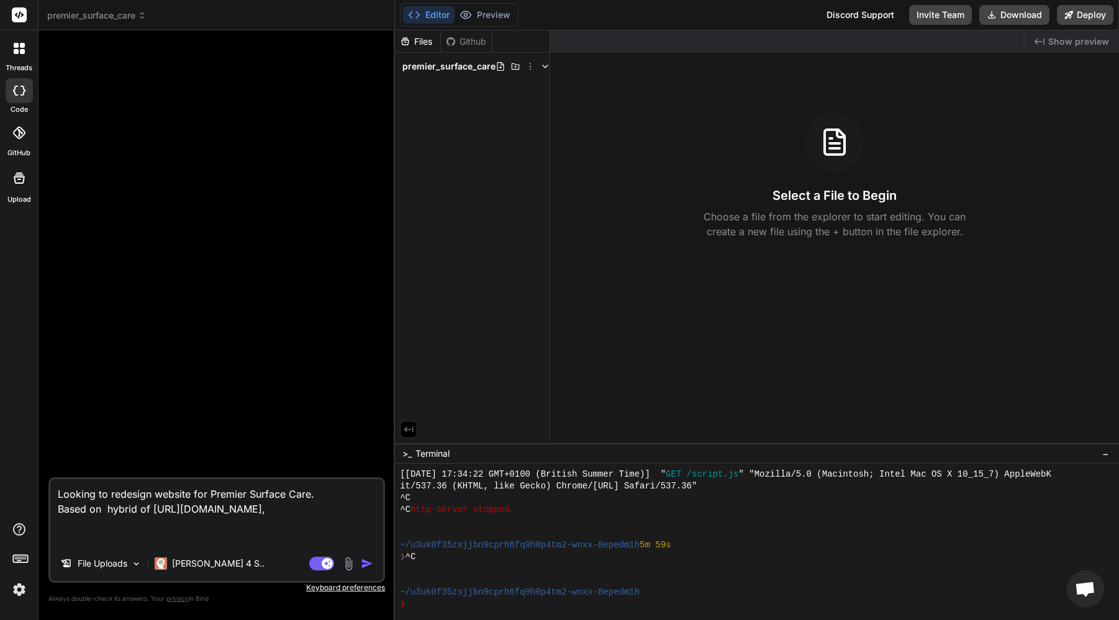
type textarea "Looking to redesign website for Premier Surface Care. Based on hybrid of [URL][…"
type textarea "x"
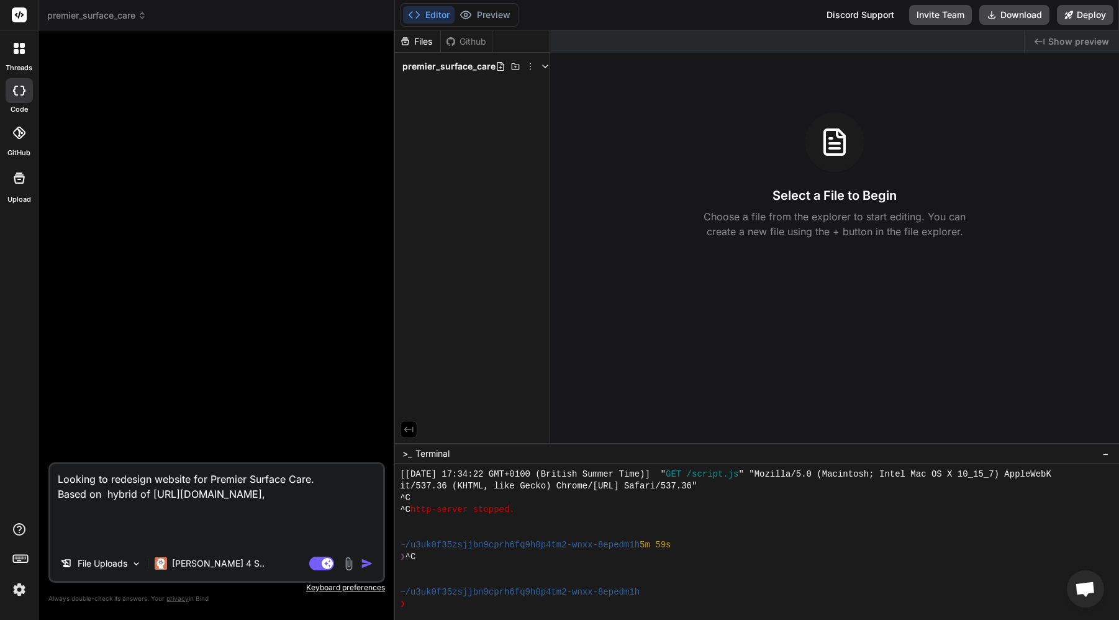
type textarea "Looking to redesign website for Premier Surface Care. Based on hybrid of [URL][…"
type textarea "x"
type textarea "Looking to redesign website for Premier Surface Care. Based on hybrid of [URL][…"
type textarea "x"
type textarea "Looking to redesign website for Premier Surface Care. Based on hybrid of [URL][…"
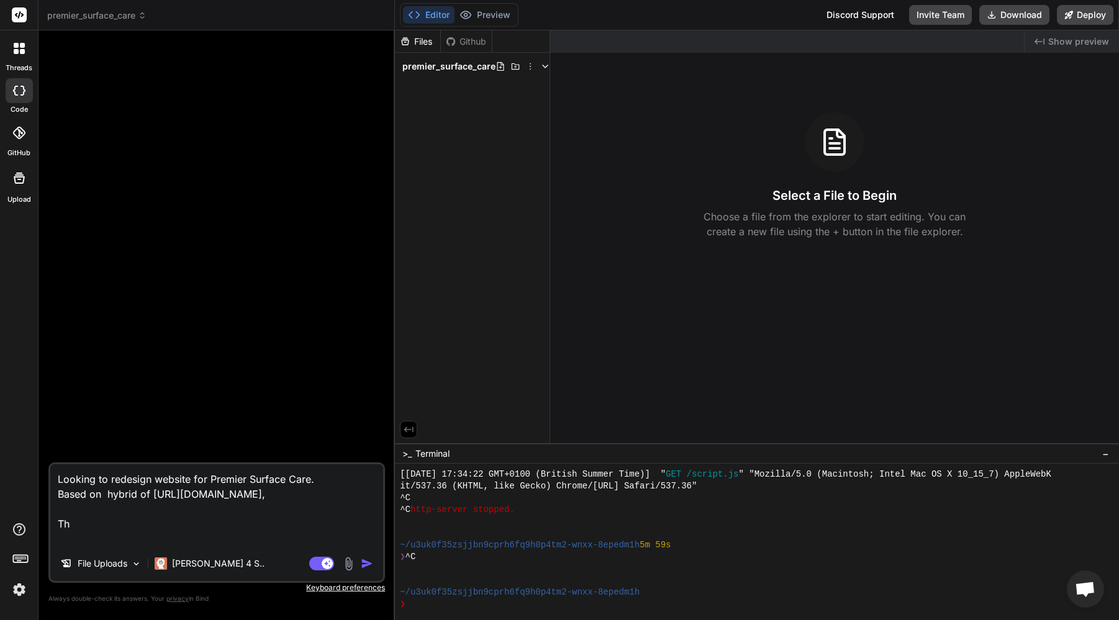
type textarea "x"
type textarea "Looking to redesign website for Premier Surface Care. Based on hybrid of [URL][…"
type textarea "x"
type textarea "Looking to redesign website for Premier Surface Care. Based on hybrid of [URL][…"
type textarea "x"
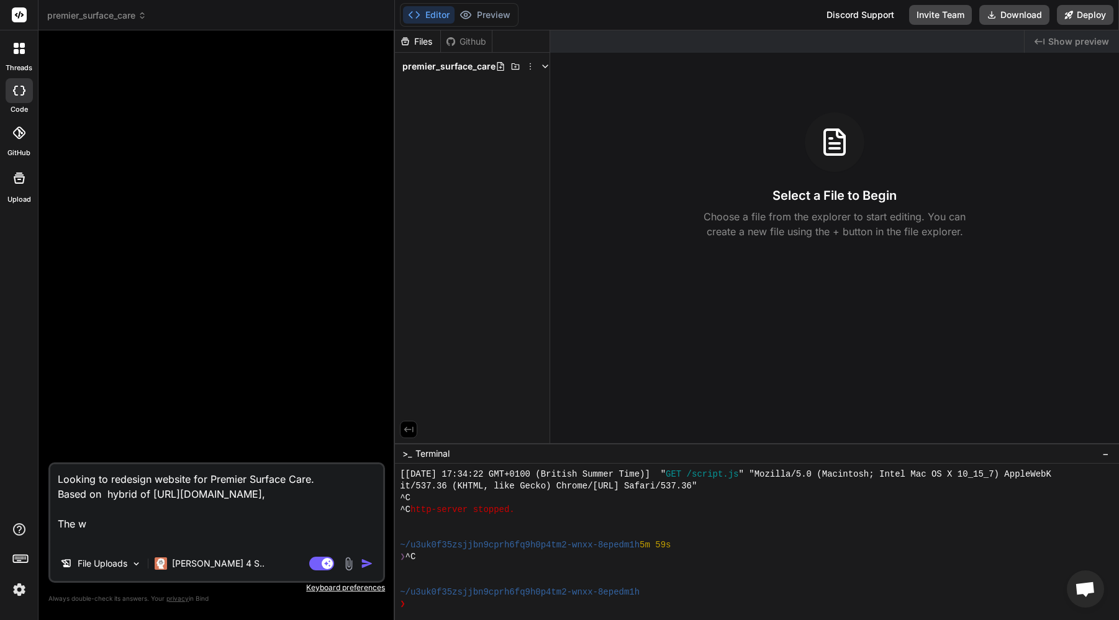
type textarea "Looking to redesign website for Premier Surface Care. Based on hybrid of [URL][…"
type textarea "x"
paste textarea "[URL][DOMAIN_NAME]"
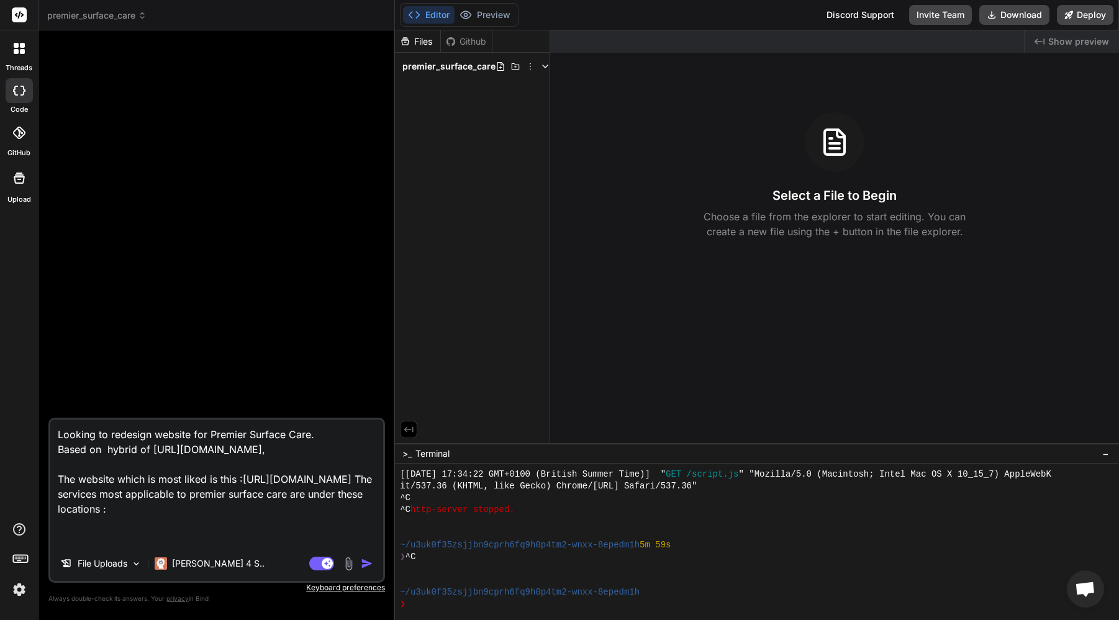
paste textarea "[URL][DOMAIN_NAME]"
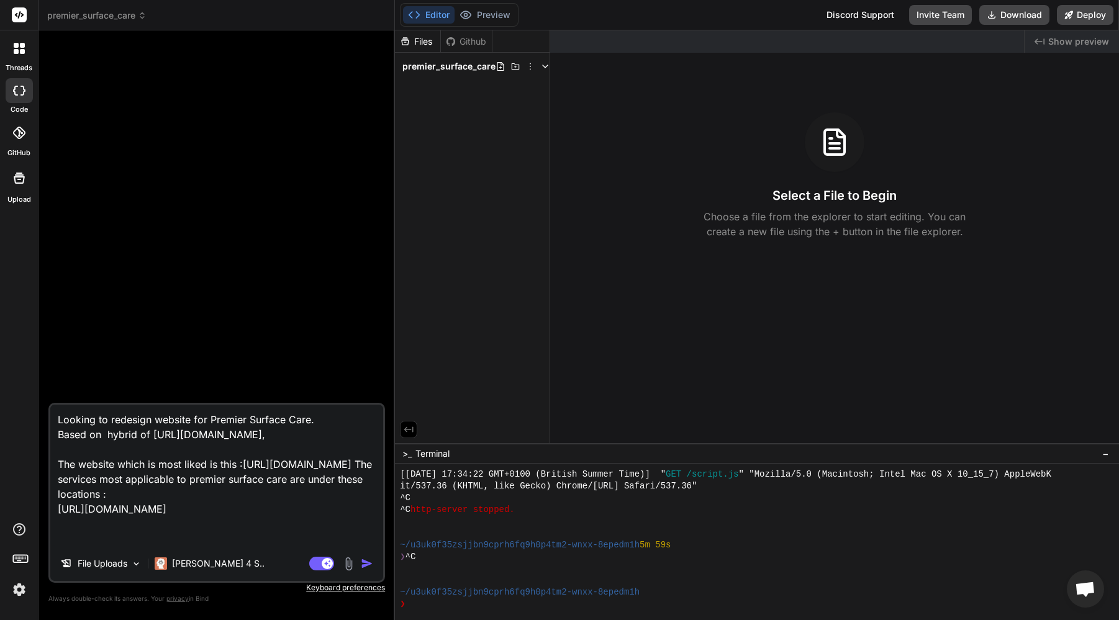
click at [118, 451] on textarea "Looking to redesign website for Premier Surface Care. Based on hybrid of [URL][…" at bounding box center [216, 476] width 333 height 142
click at [155, 435] on textarea "Looking to redesign website for Premier Surface Care. Based on hybrid of [URL][…" at bounding box center [216, 476] width 333 height 142
paste textarea "[DOMAIN_NAME][URL]"
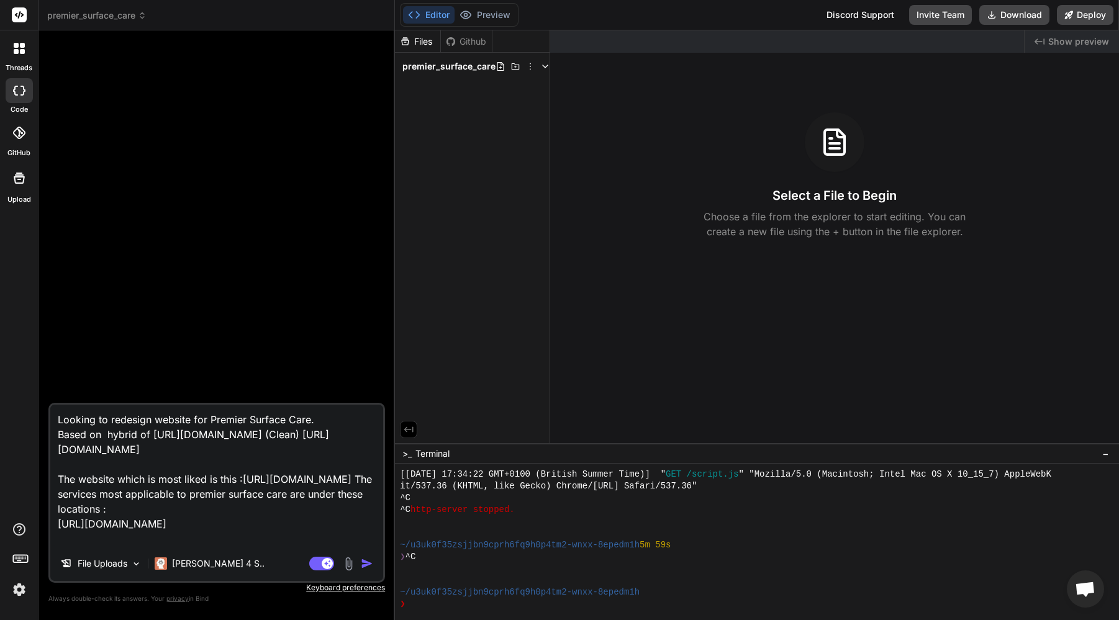
click at [329, 453] on textarea "Looking to redesign website for Premier Surface Care. Based on hybrid of [URL][…" at bounding box center [216, 476] width 333 height 142
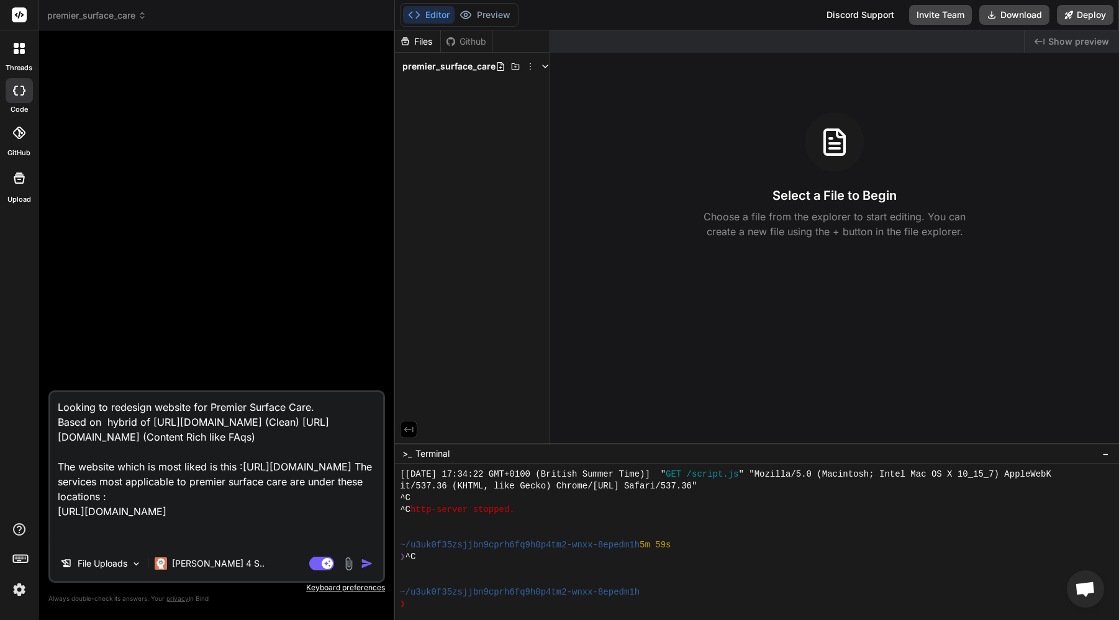
click at [117, 454] on textarea "Looking to redesign website for Premier Surface Care. Based on hybrid of [URL][…" at bounding box center [216, 469] width 333 height 154
drag, startPoint x: 121, startPoint y: 451, endPoint x: 139, endPoint y: 459, distance: 19.5
click at [122, 451] on textarea "Looking to redesign website for Premier Surface Care. Based on hybrid of [URL][…" at bounding box center [216, 469] width 333 height 154
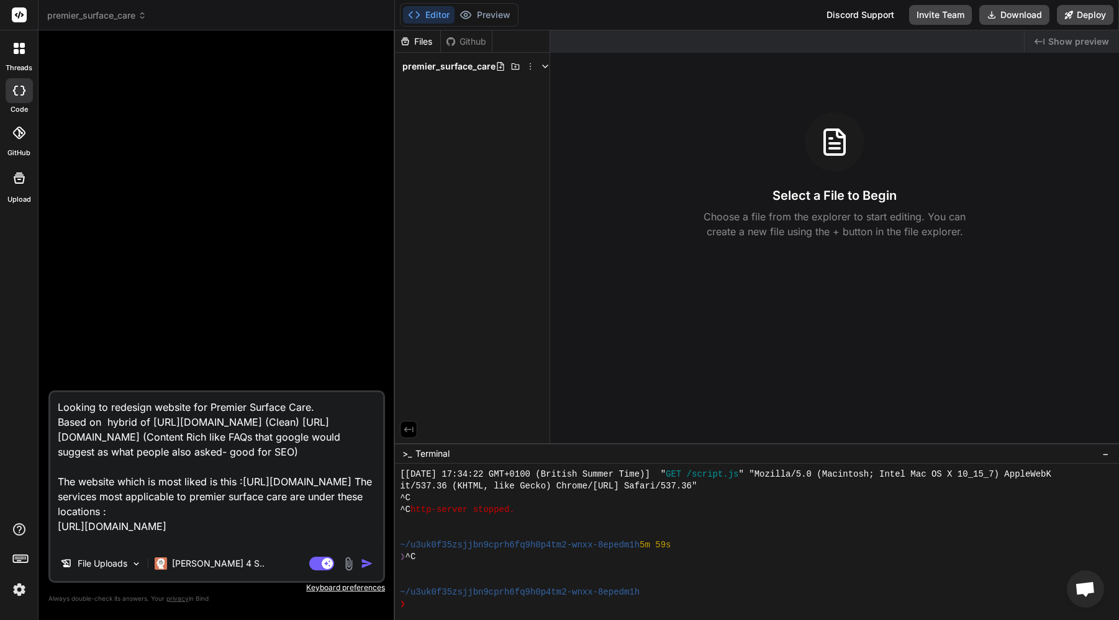
click at [332, 422] on textarea "Looking to redesign website for Premier Surface Care. Based on hybrid of [URL][…" at bounding box center [216, 469] width 333 height 154
